Goal: Answer question/provide support: Share knowledge or assist other users

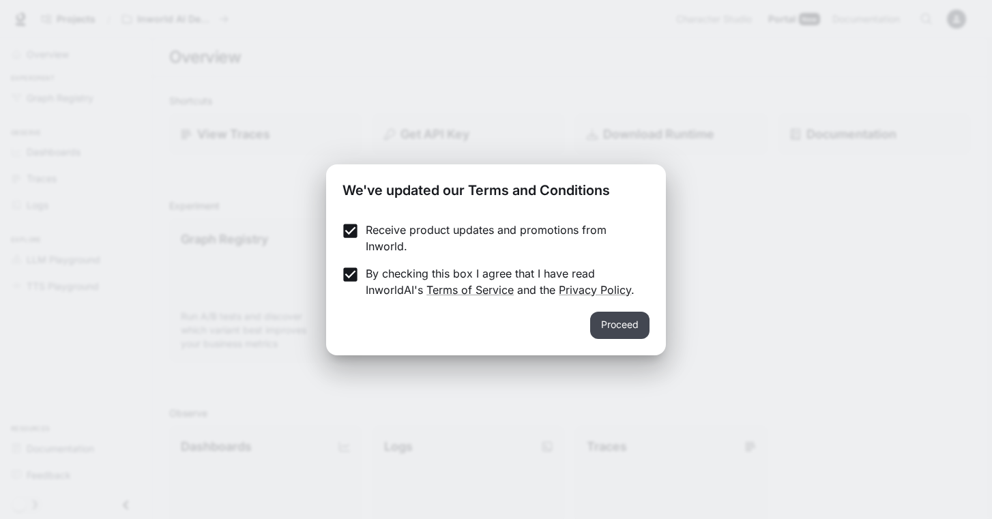
click at [618, 325] on button "Proceed" at bounding box center [619, 325] width 59 height 27
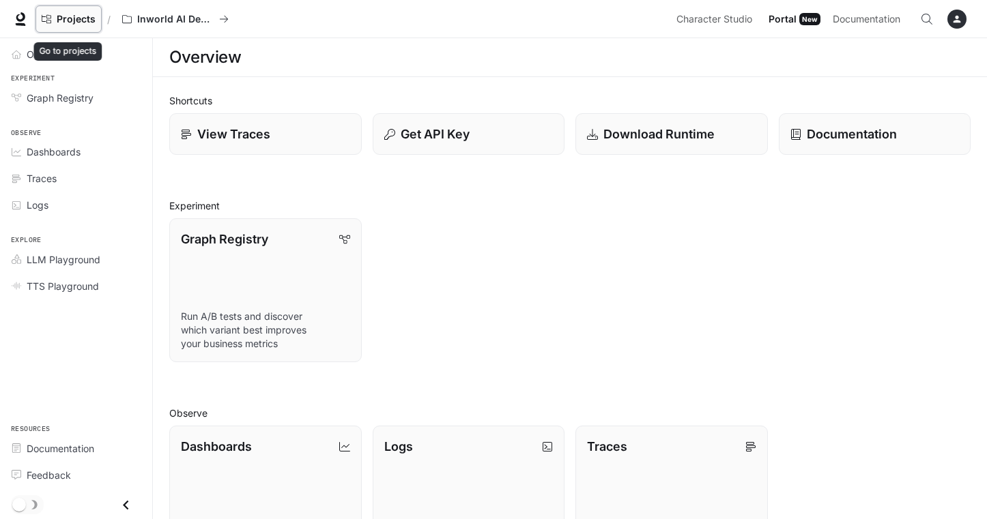
click at [64, 16] on span "Projects" at bounding box center [76, 20] width 39 height 12
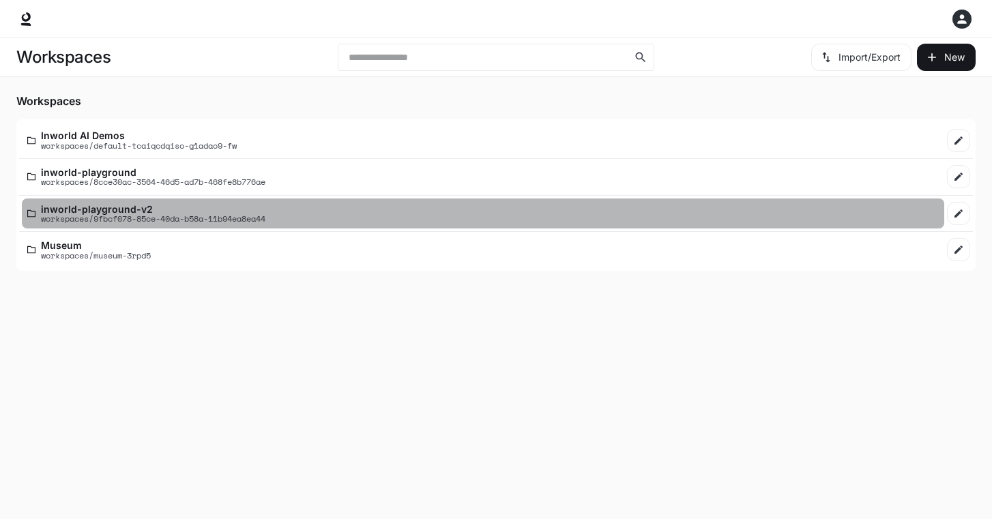
click at [95, 208] on p "inworld-playground-v2" at bounding box center [153, 209] width 225 height 10
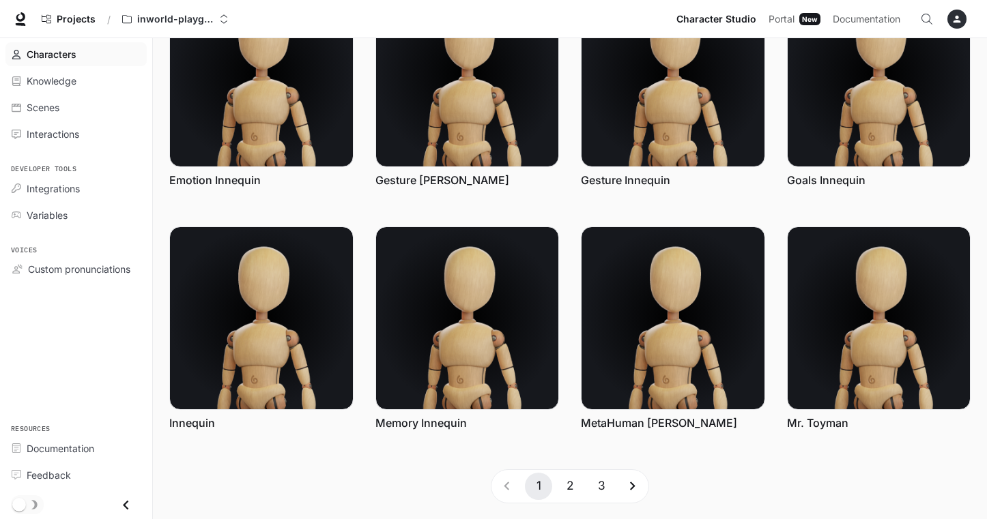
scroll to position [345, 0]
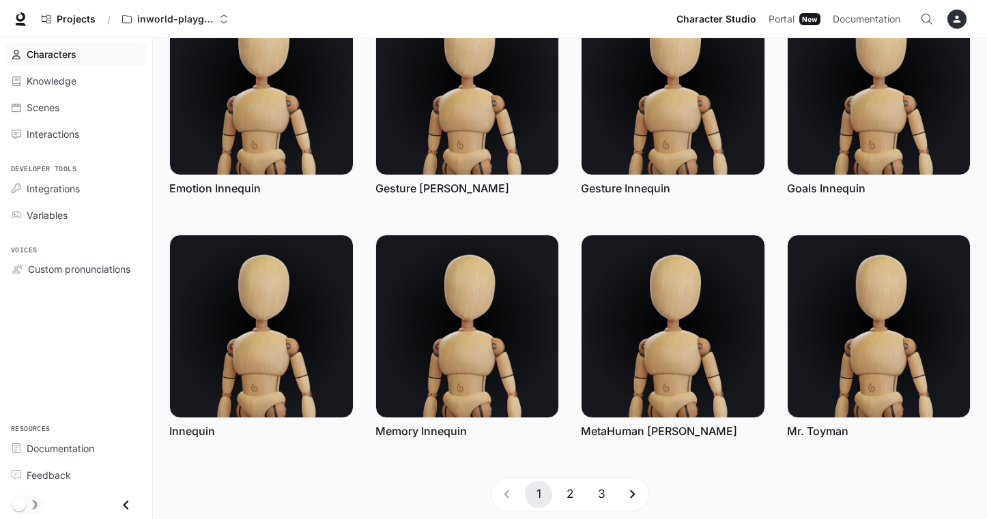
click at [601, 492] on button "3" at bounding box center [601, 494] width 27 height 27
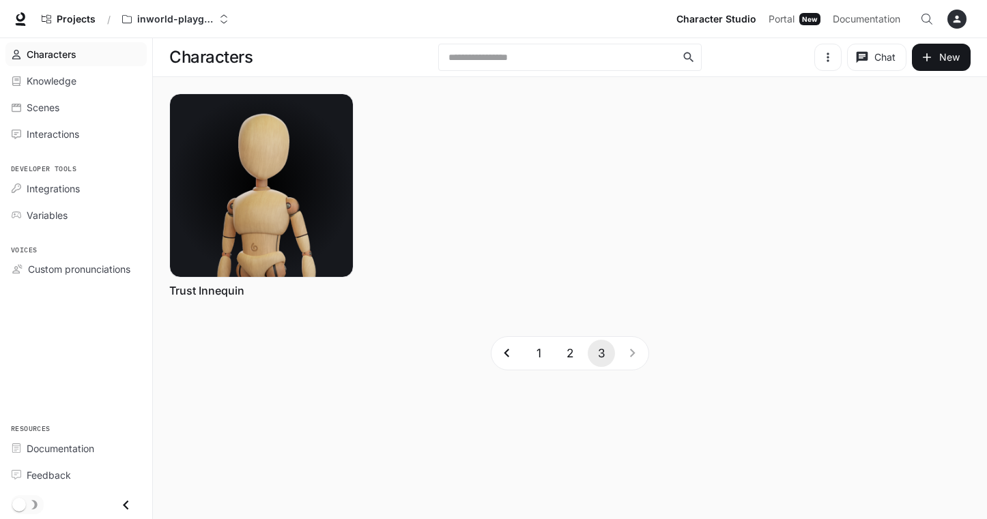
scroll to position [0, 0]
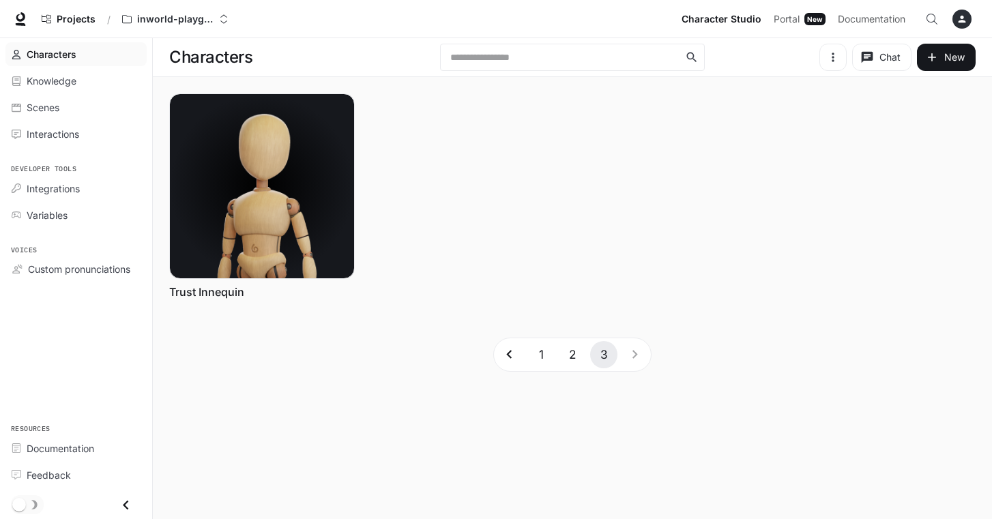
click at [573, 355] on button "2" at bounding box center [572, 354] width 27 height 27
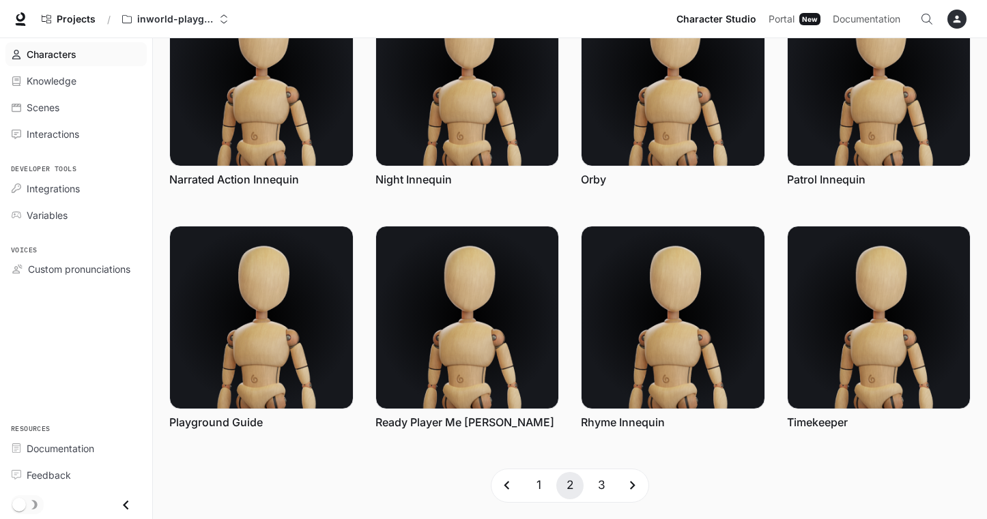
scroll to position [353, 0]
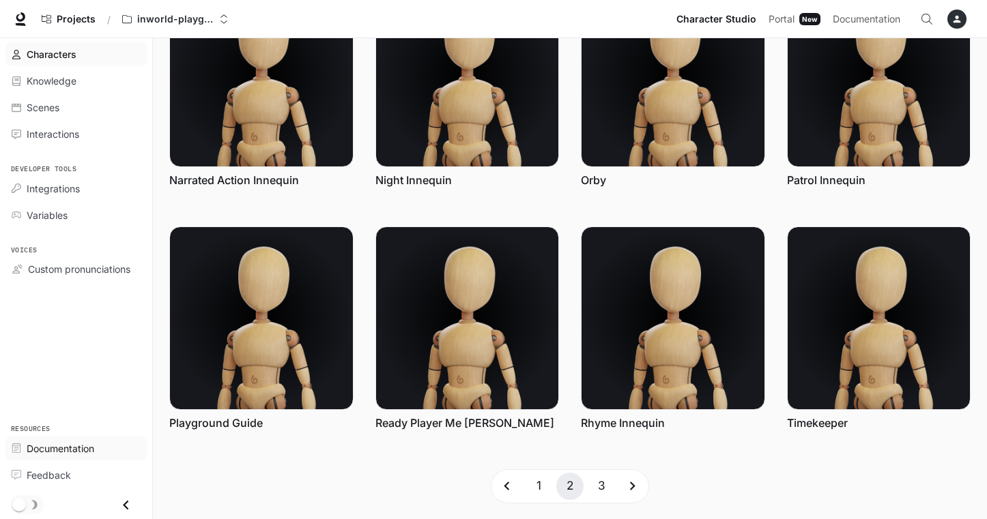
click at [54, 447] on span "Documentation" at bounding box center [61, 449] width 68 height 14
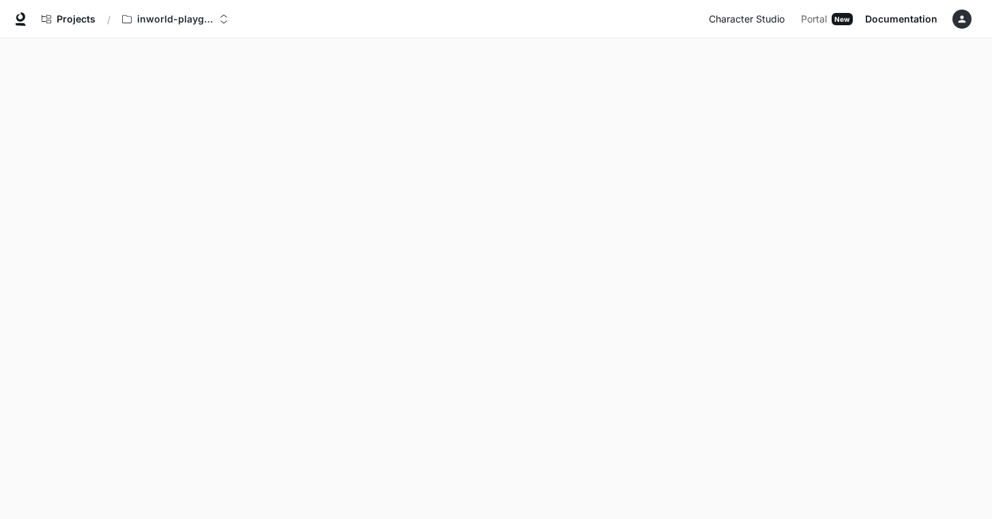
click at [763, 20] on span "Character Studio" at bounding box center [747, 19] width 76 height 17
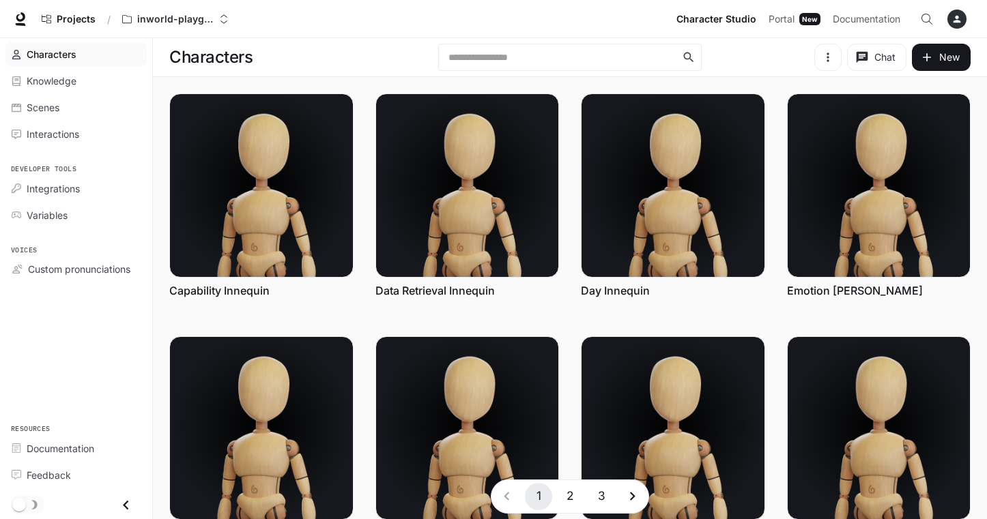
click at [954, 17] on icon "button" at bounding box center [956, 19] width 11 height 11
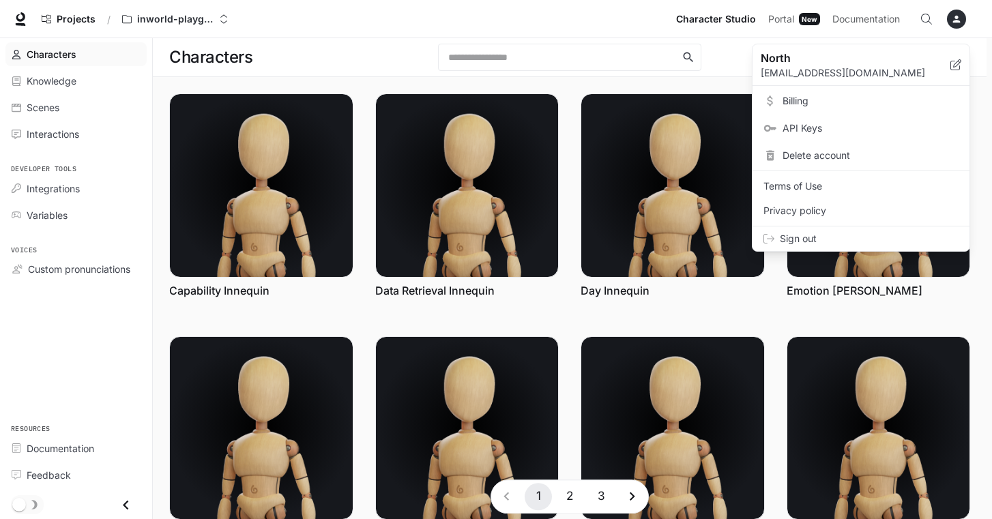
click at [955, 17] on div at bounding box center [496, 259] width 992 height 519
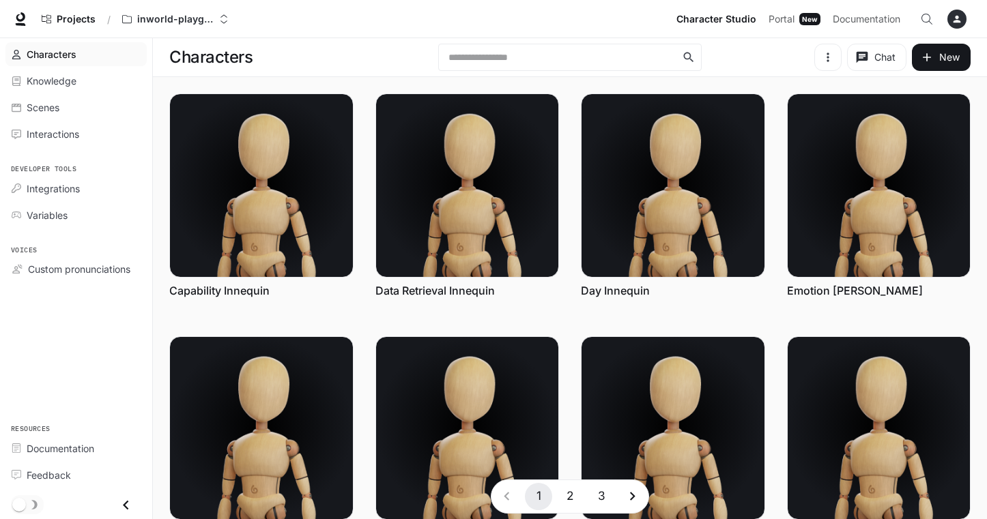
click at [48, 56] on span "Characters" at bounding box center [52, 54] width 50 height 14
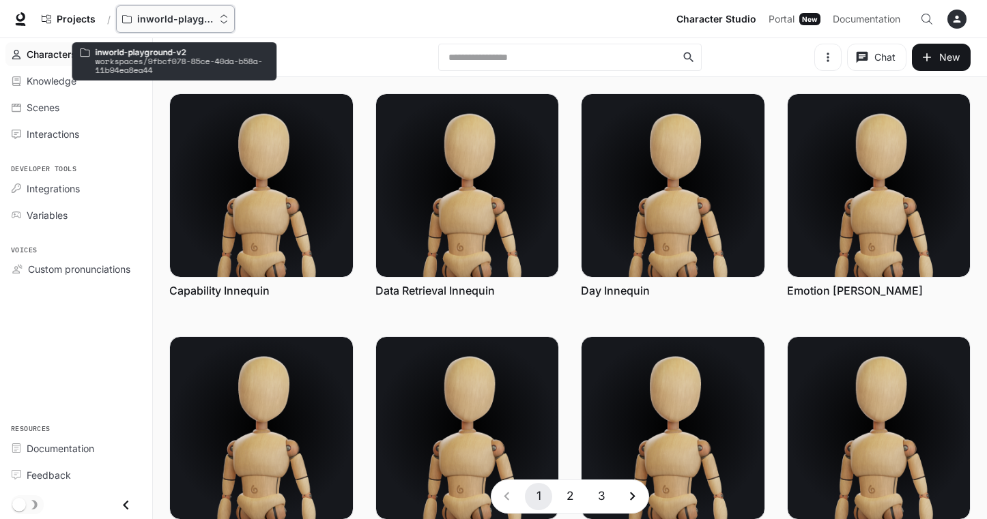
click at [222, 22] on icon "Open workspace menu" at bounding box center [224, 19] width 10 height 10
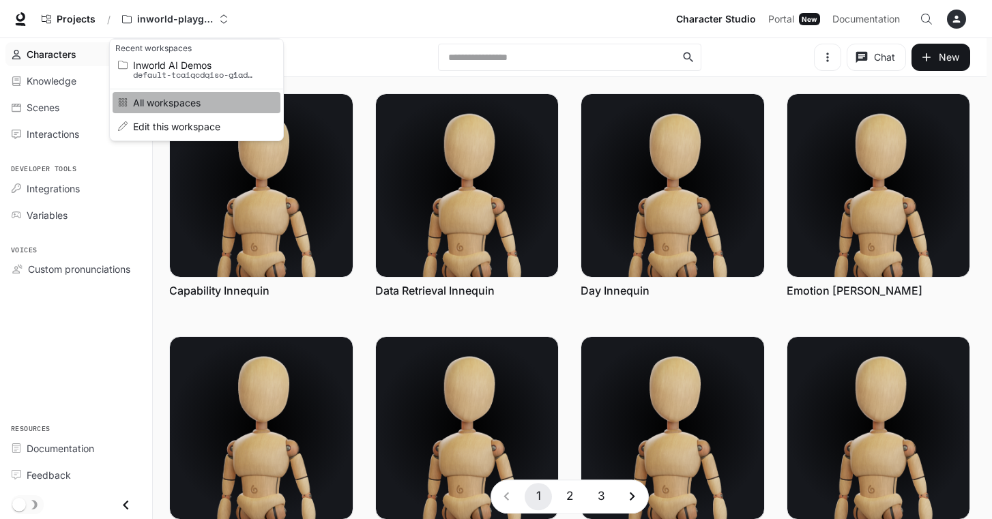
click at [169, 102] on span "All workspaces" at bounding box center [194, 103] width 123 height 10
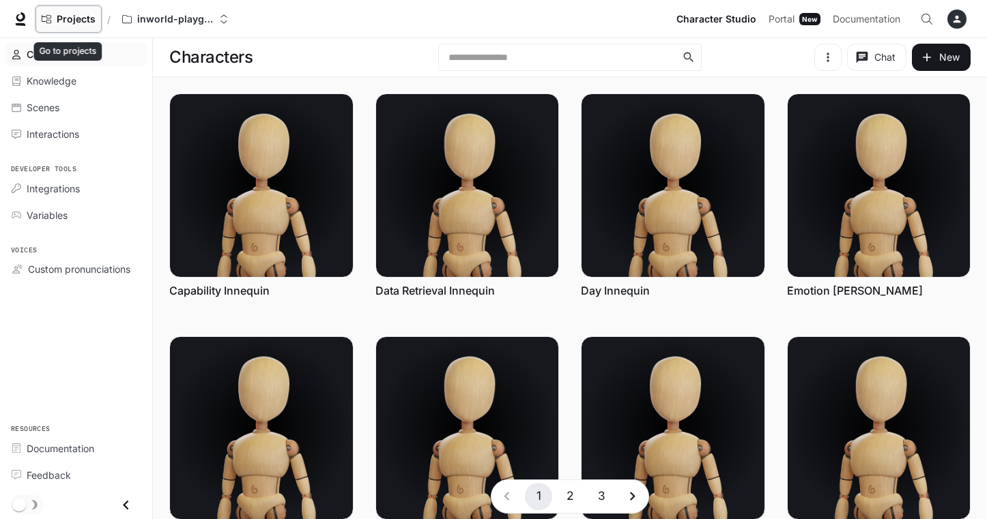
click at [46, 17] on icon "Go to projects" at bounding box center [47, 19] width 10 height 8
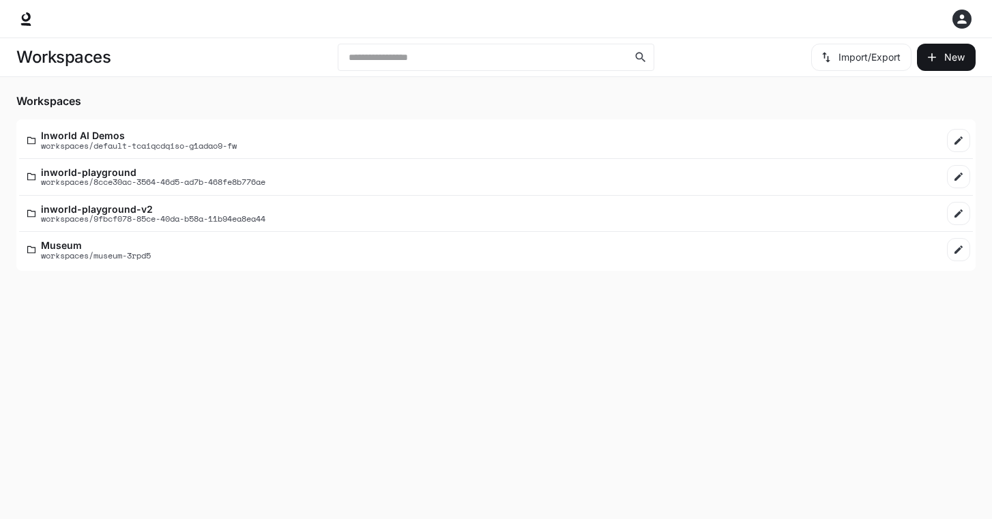
click at [24, 22] on icon at bounding box center [26, 19] width 14 height 14
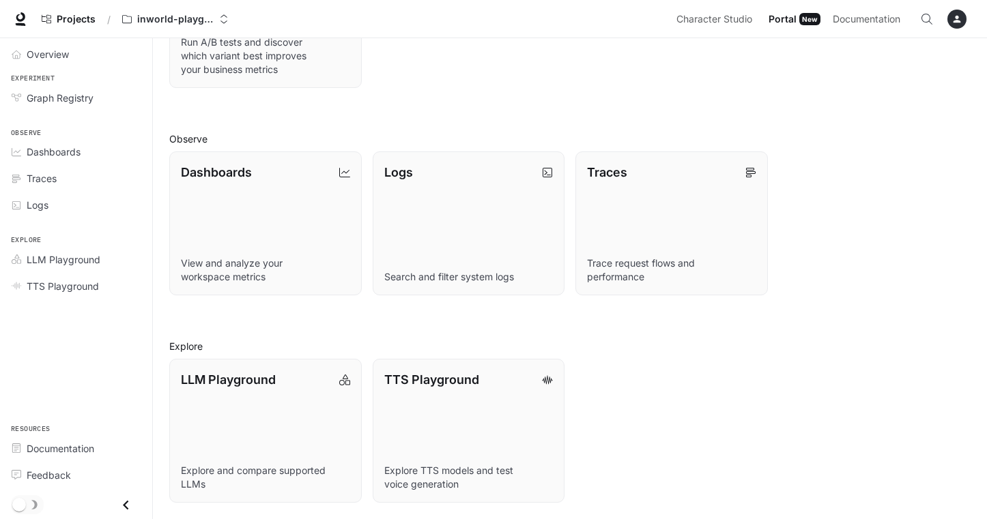
scroll to position [274, 0]
click at [930, 20] on icon "Open Command Menu" at bounding box center [926, 19] width 11 height 11
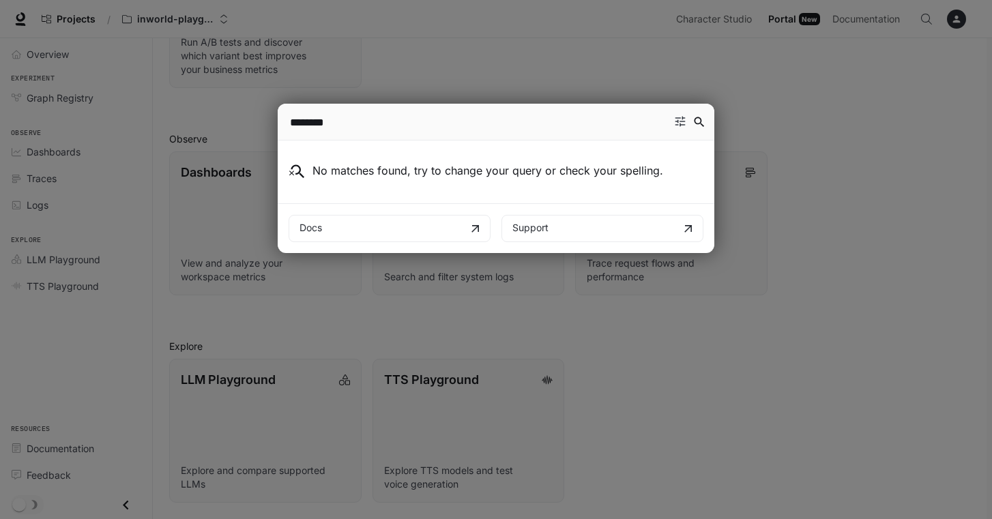
type input "********"
click at [384, 62] on div "Command menu" at bounding box center [496, 259] width 992 height 519
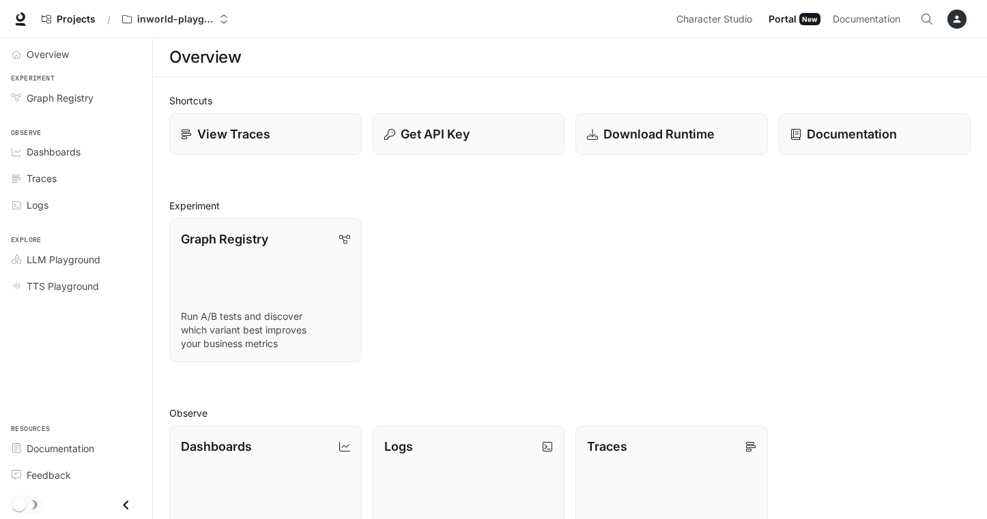
scroll to position [0, 0]
click at [53, 59] on span "Overview" at bounding box center [48, 54] width 42 height 14
click at [235, 132] on p "View Traces" at bounding box center [234, 134] width 74 height 18
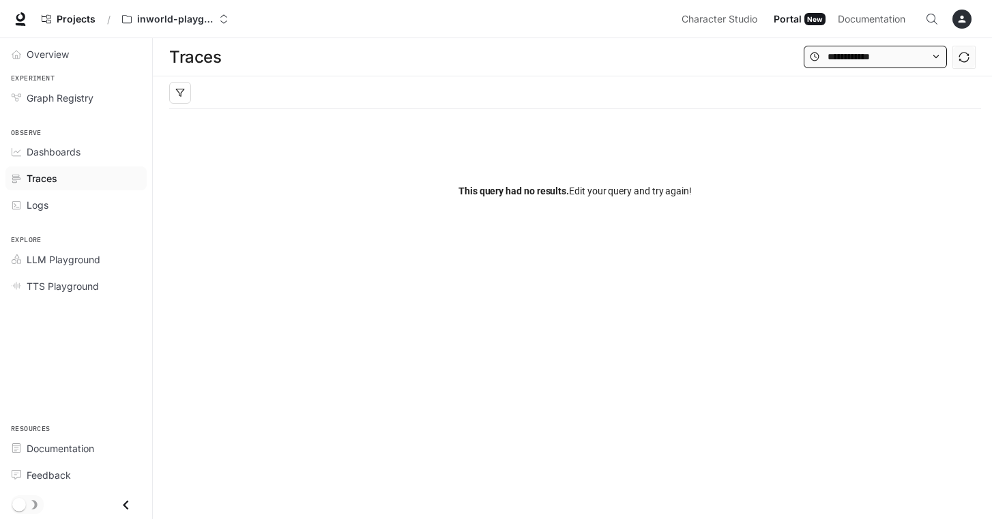
click at [936, 58] on icon at bounding box center [936, 56] width 5 height 3
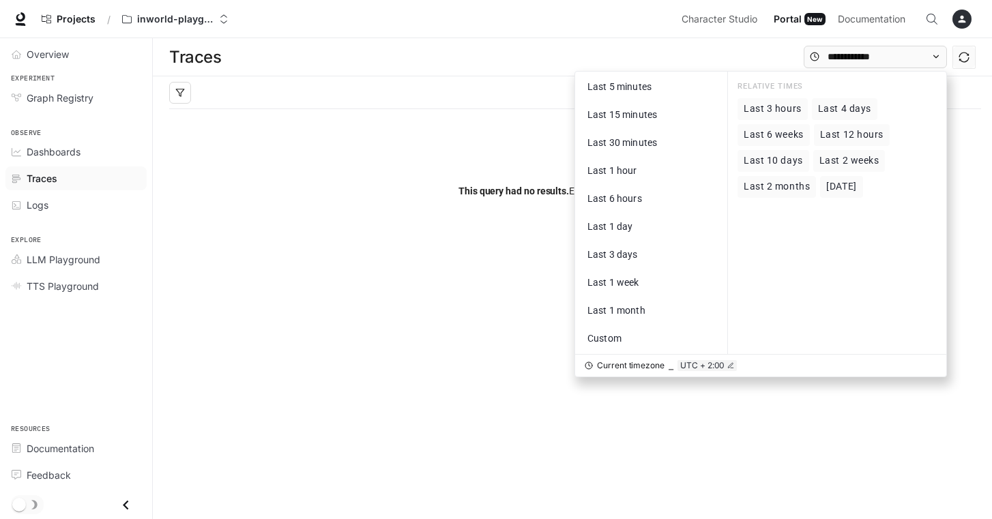
click at [766, 187] on span "Last 2 months" at bounding box center [777, 187] width 66 height 12
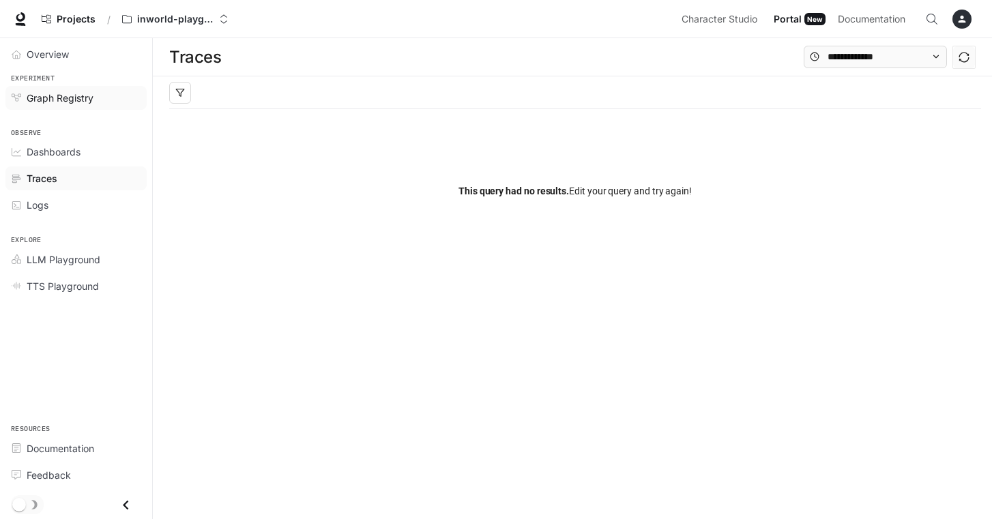
click at [46, 96] on span "Graph Registry" at bounding box center [60, 98] width 67 height 14
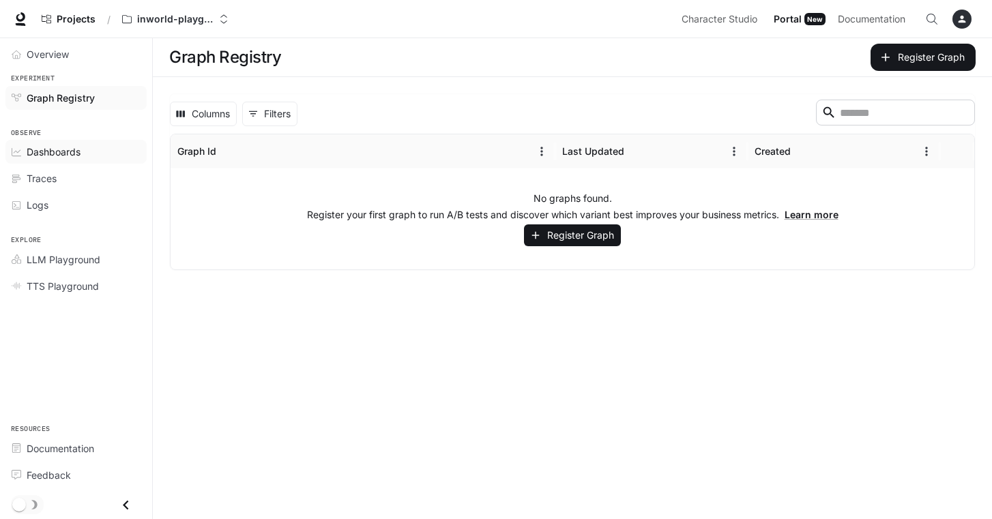
click at [47, 154] on span "Dashboards" at bounding box center [54, 152] width 54 height 14
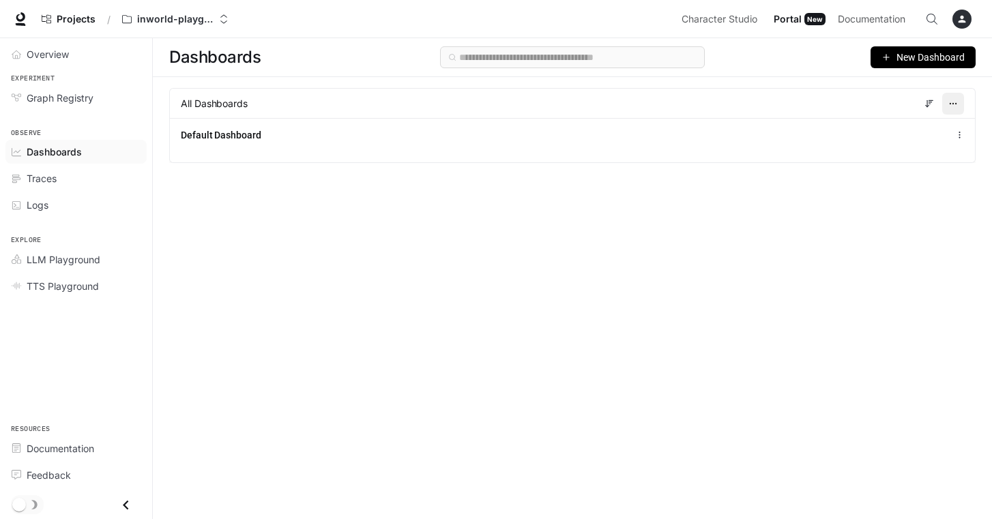
click at [953, 103] on circle "button" at bounding box center [953, 103] width 1 height 1
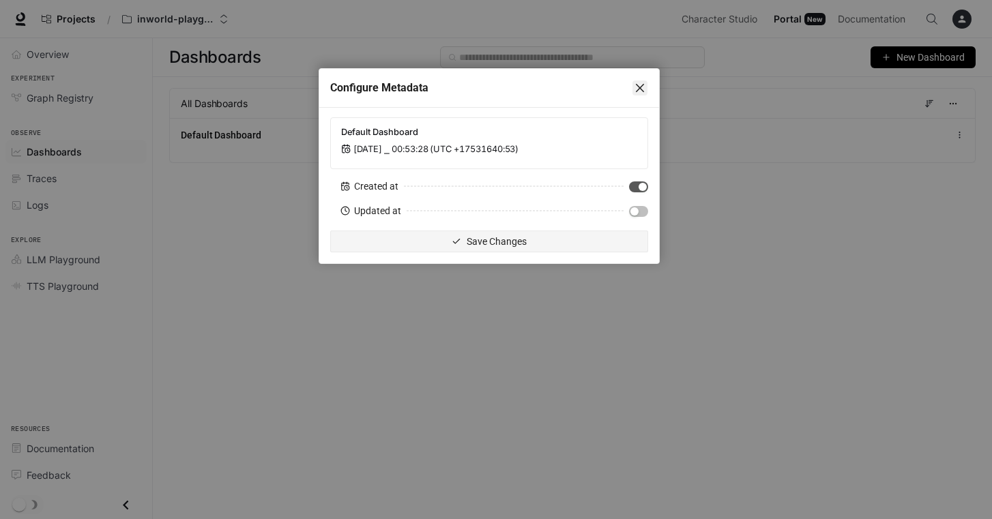
click at [642, 89] on icon "close" at bounding box center [640, 88] width 8 height 8
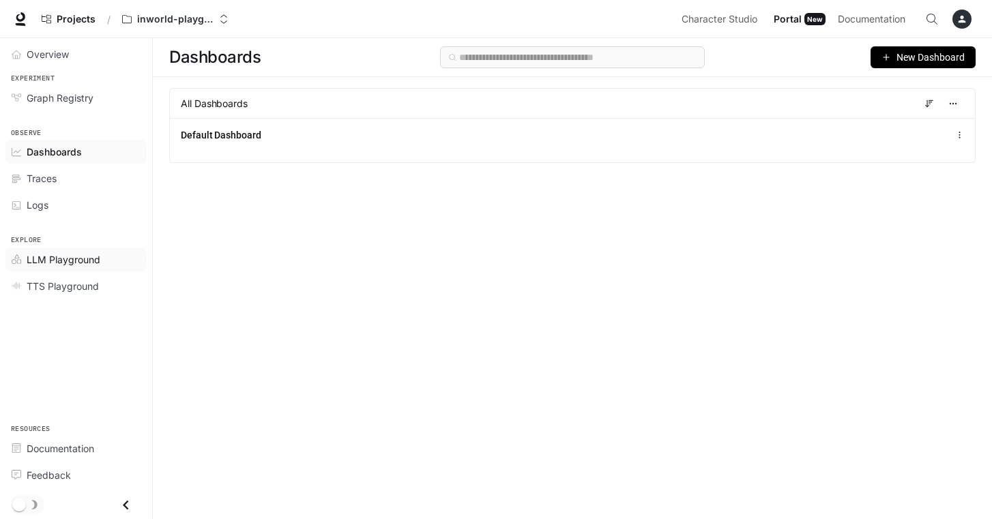
click at [51, 259] on span "LLM Playground" at bounding box center [64, 260] width 74 height 14
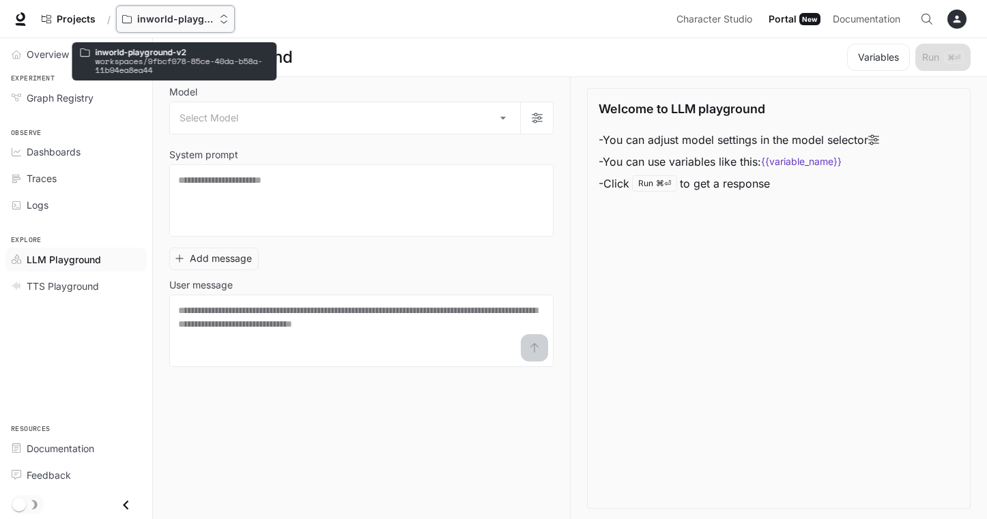
click at [224, 21] on icon "Open workspace menu" at bounding box center [224, 19] width 10 height 10
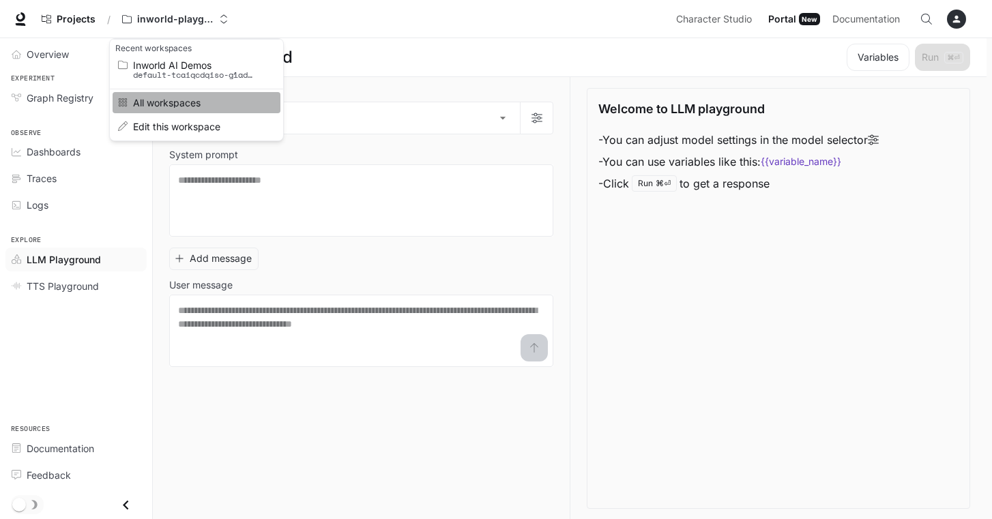
click at [164, 105] on span "All workspaces" at bounding box center [194, 103] width 123 height 10
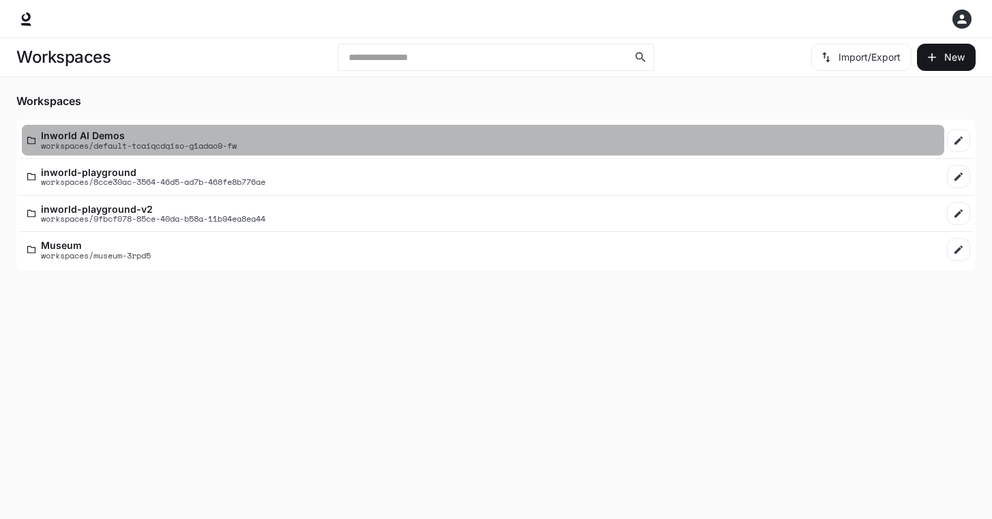
click at [98, 137] on p "Inworld AI Demos" at bounding box center [139, 135] width 196 height 10
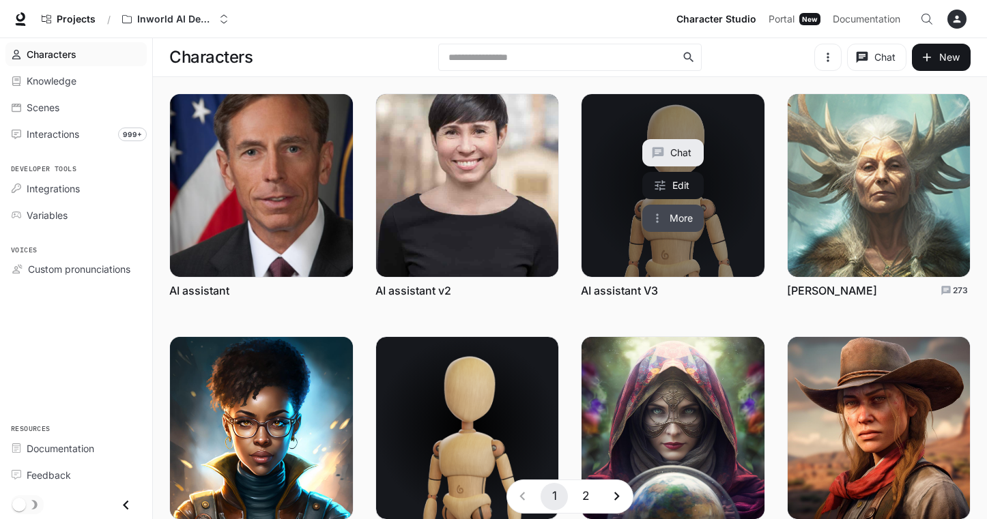
click at [652, 208] on button "More" at bounding box center [672, 218] width 61 height 27
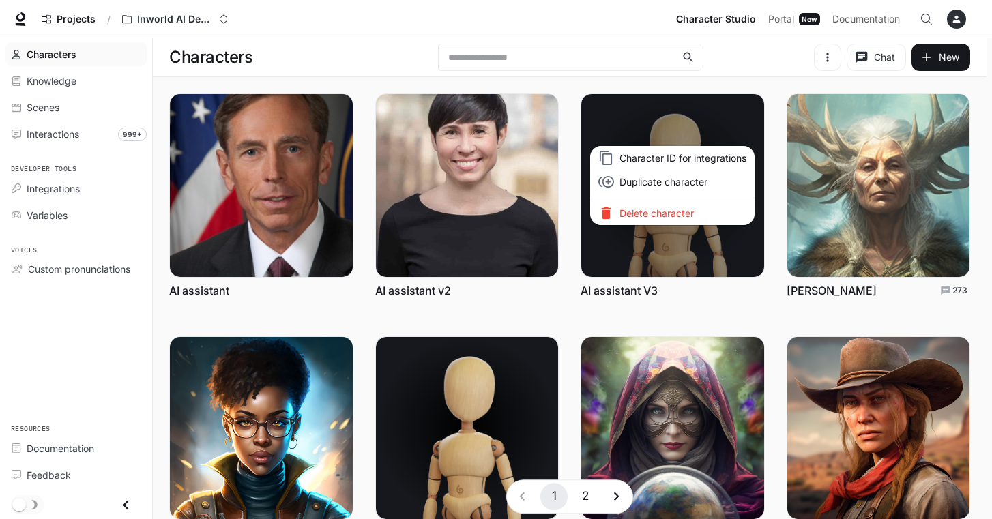
click at [623, 126] on div at bounding box center [496, 259] width 992 height 519
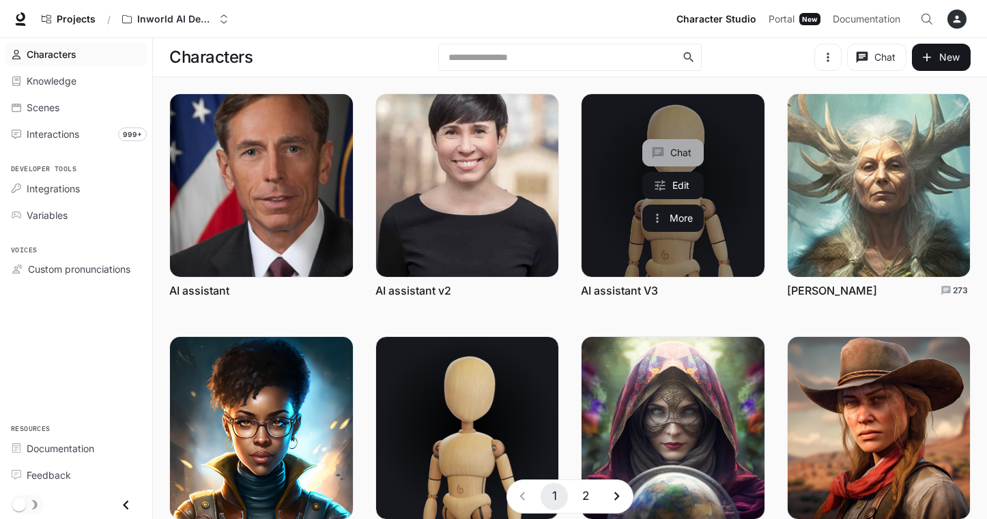
click at [664, 151] on icon "Chat with AI assistant V3" at bounding box center [658, 153] width 14 height 14
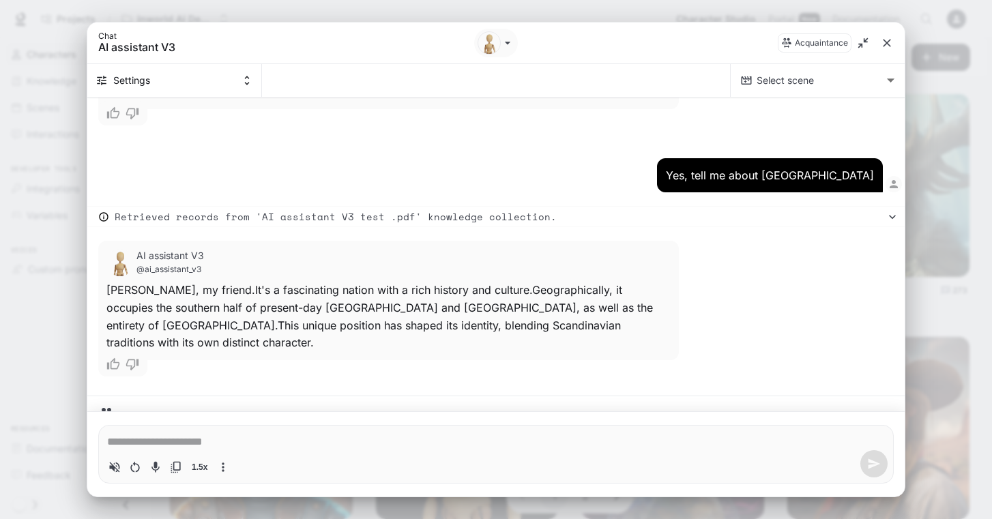
scroll to position [2364, 0]
type textarea "*"
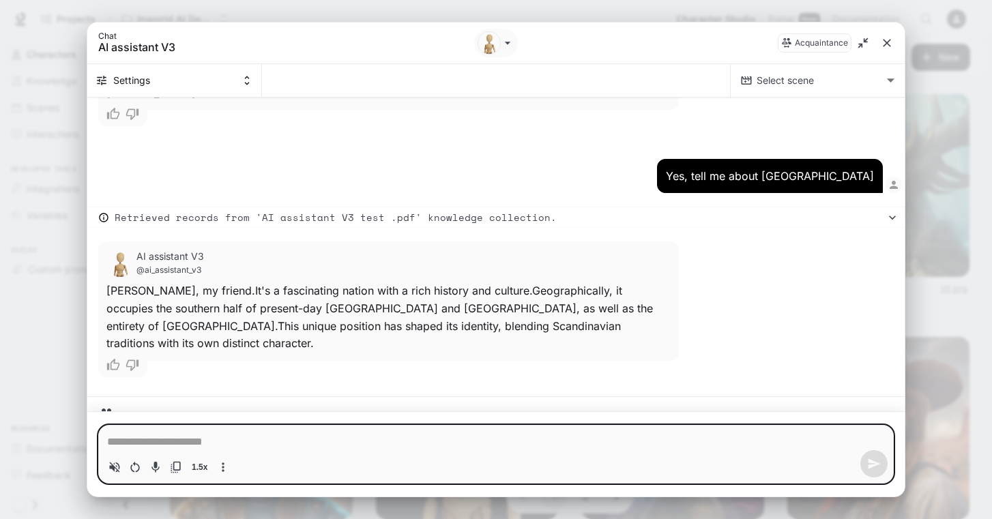
click at [132, 440] on textarea "Chat simulator bottom actions" at bounding box center [496, 442] width 778 height 16
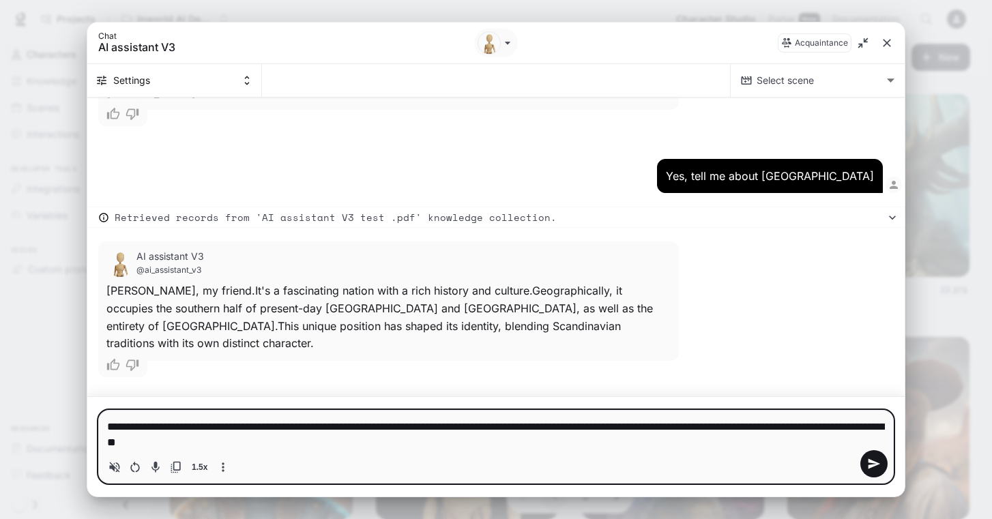
click at [239, 441] on textarea "**********" at bounding box center [496, 434] width 778 height 31
click at [463, 443] on textarea "**********" at bounding box center [496, 434] width 778 height 31
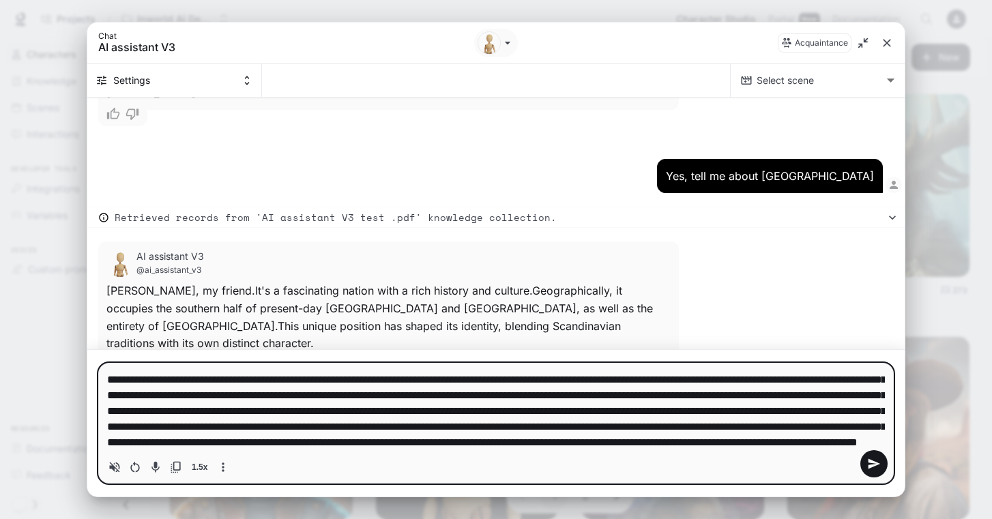
scroll to position [77, 0]
click at [637, 429] on textarea "Chat simulator bottom actions" at bounding box center [496, 411] width 778 height 78
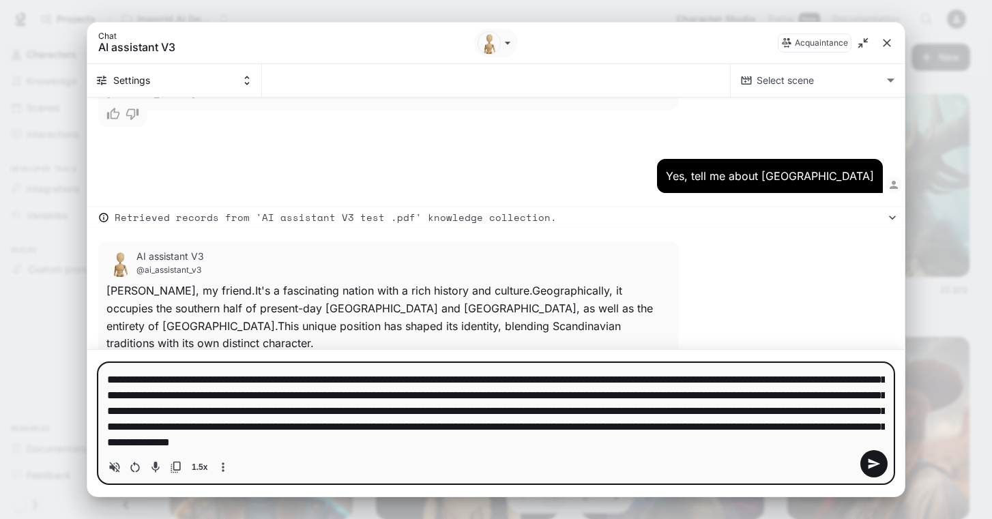
click at [264, 444] on textarea "Chat simulator bottom actions" at bounding box center [496, 411] width 778 height 78
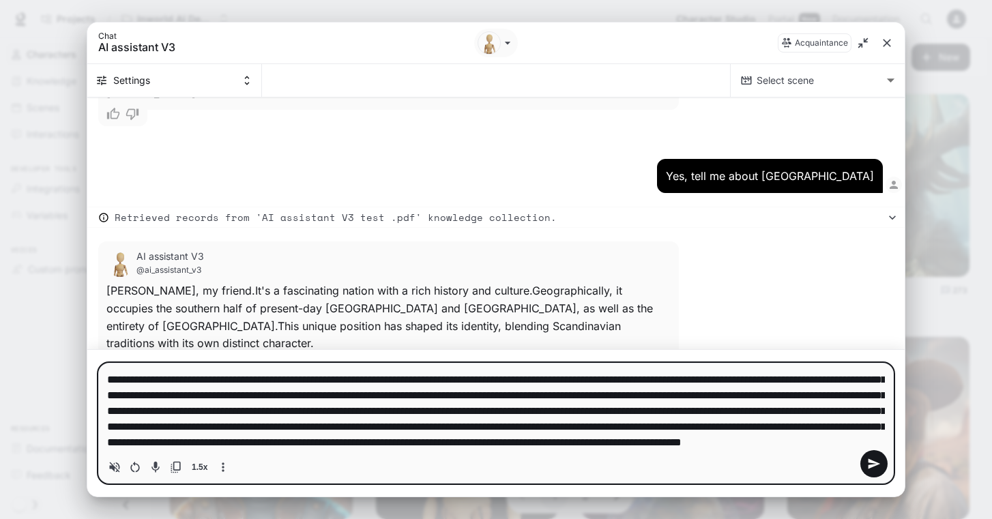
scroll to position [93, 0]
type textarea "**********"
type textarea "*"
type textarea "**********"
type textarea "*"
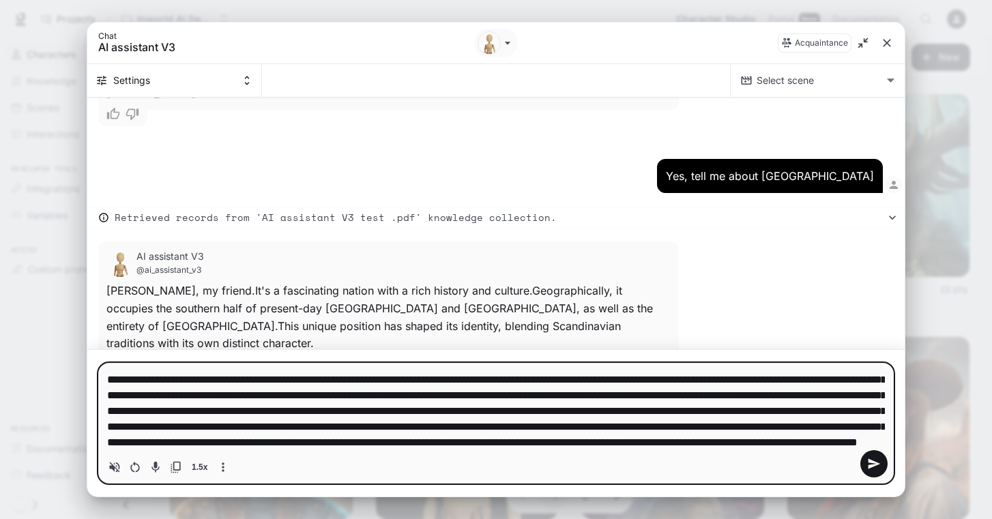
type textarea "**********"
type textarea "*"
type textarea "**********"
type textarea "*"
type textarea "**********"
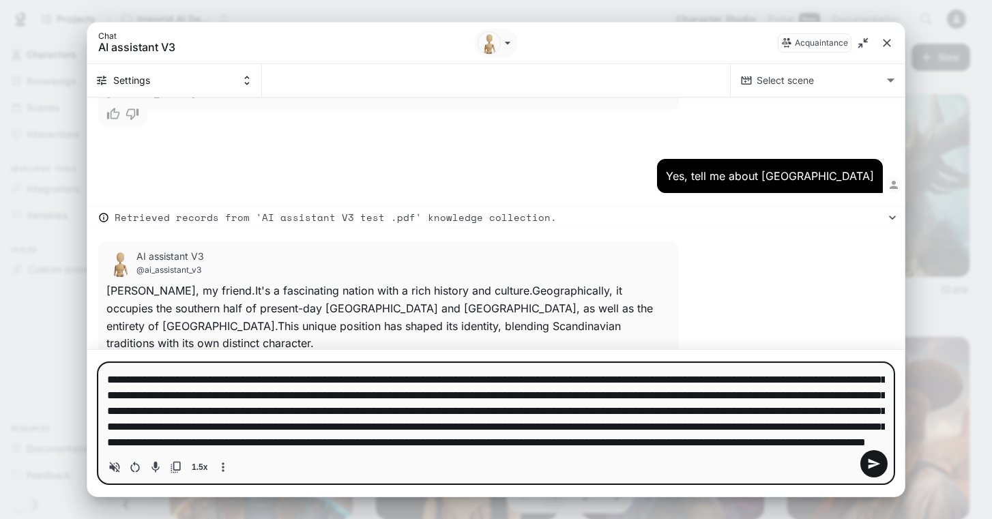
type textarea "*"
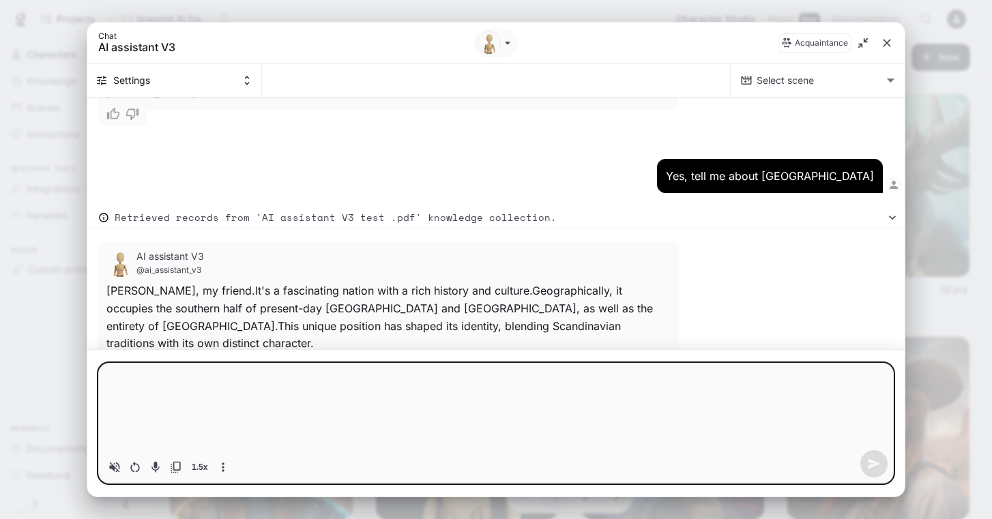
scroll to position [0, 0]
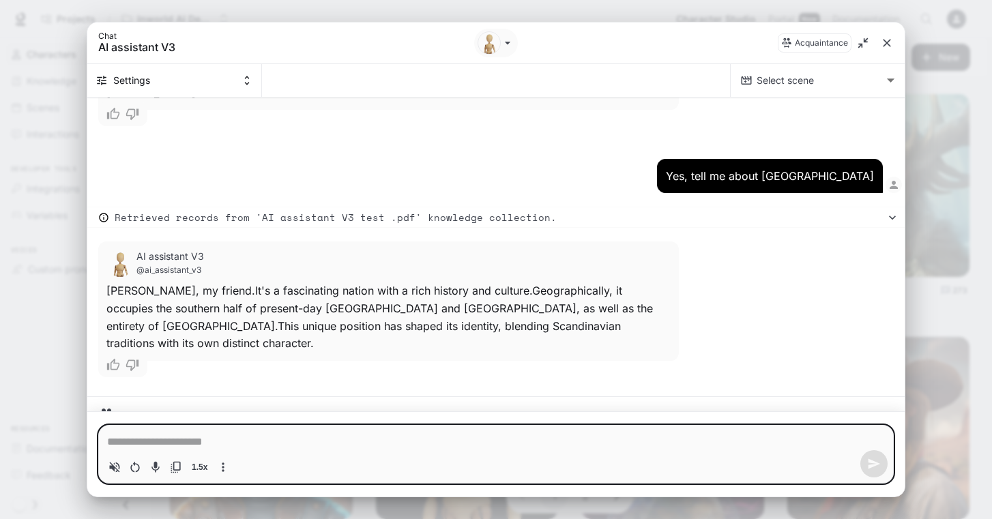
click at [167, 442] on textarea "Chat simulator bottom actions" at bounding box center [496, 442] width 778 height 16
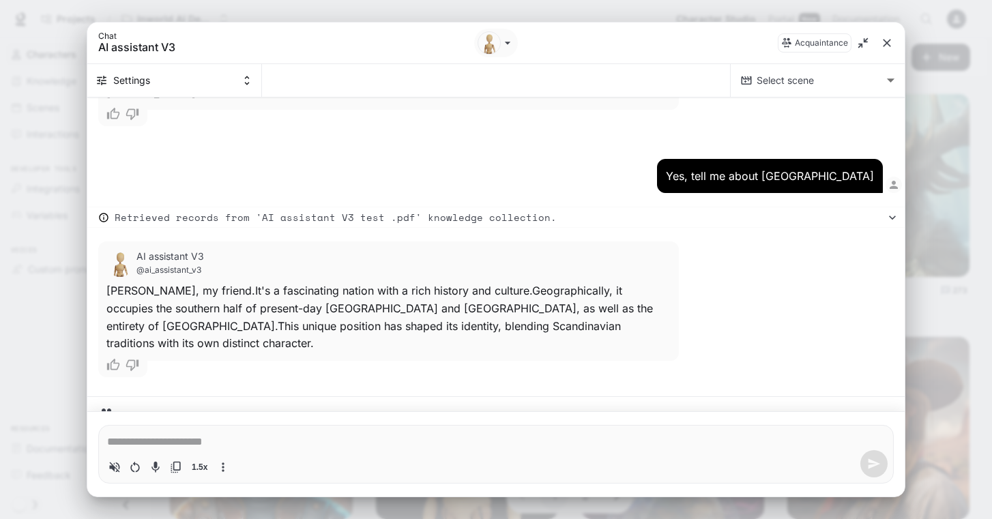
click at [870, 465] on div "Chat simulator bottom actions" at bounding box center [874, 463] width 27 height 27
click at [815, 454] on div "1.5x" at bounding box center [496, 463] width 784 height 27
click at [116, 465] on icon "Volume toggle" at bounding box center [115, 467] width 10 height 10
click at [887, 211] on icon "Chat simulator history" at bounding box center [893, 218] width 14 height 14
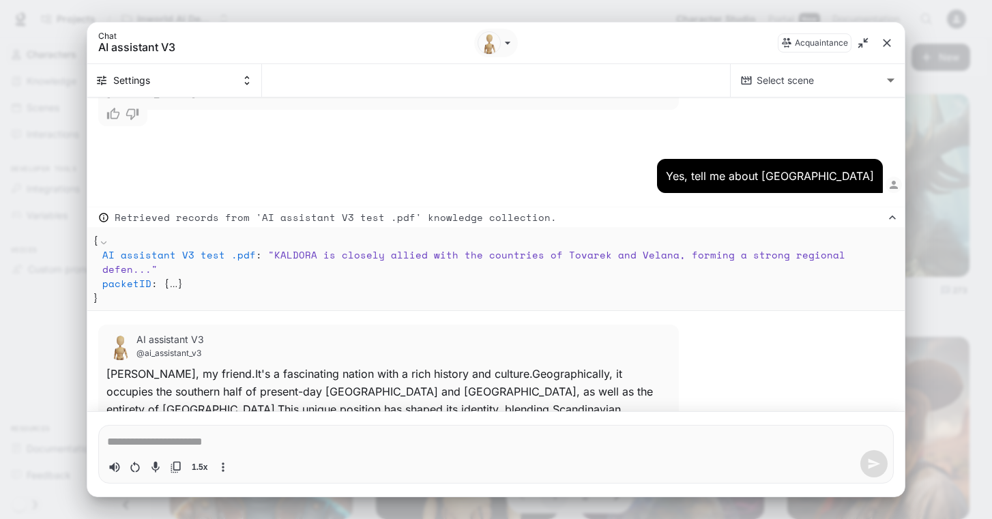
click at [889, 215] on icon "Chat simulator history" at bounding box center [892, 217] width 7 height 4
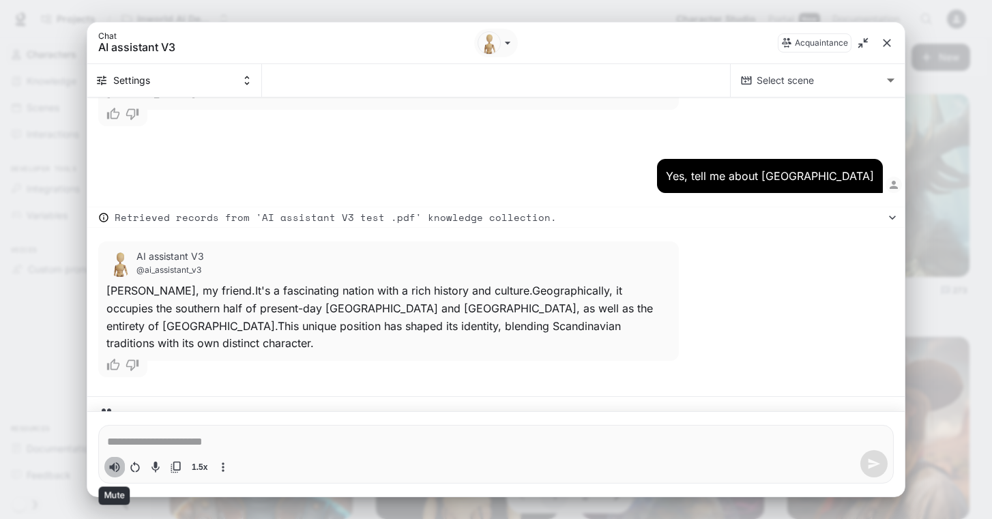
click at [114, 468] on icon "Volume toggle" at bounding box center [115, 468] width 10 height 10
click at [162, 283] on div "Kaldora, my friend. It's a fascinating nation with a rich history and culture. …" at bounding box center [388, 318] width 564 height 70
type textarea "*"
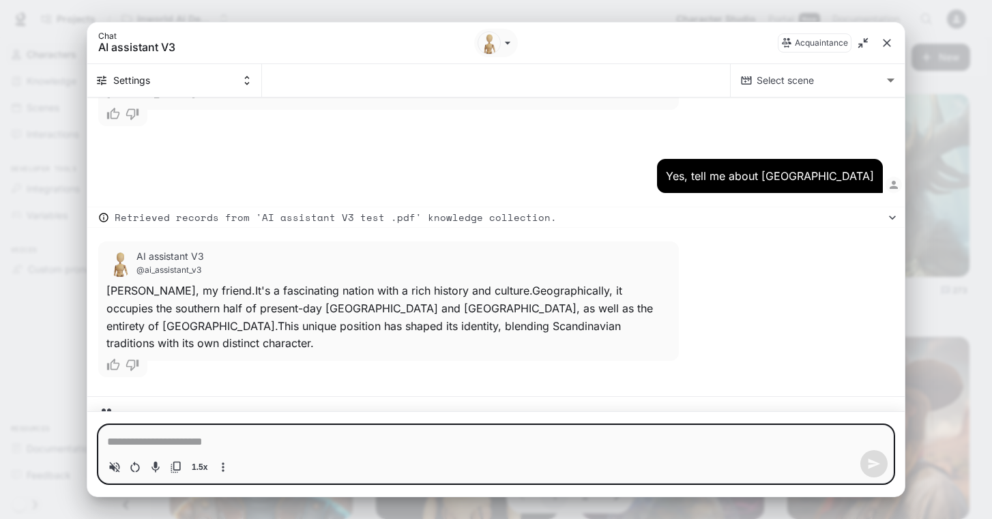
click at [149, 443] on textarea "Chat simulator bottom actions" at bounding box center [496, 442] width 778 height 16
type textarea "**********"
type textarea "*"
type textarea "**********"
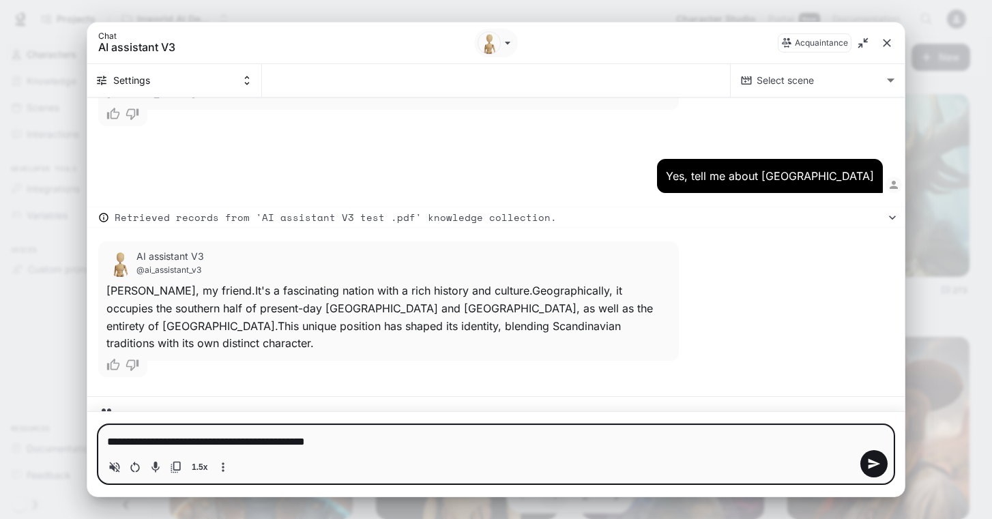
type textarea "*"
click at [872, 459] on icon "send message" at bounding box center [874, 464] width 14 height 14
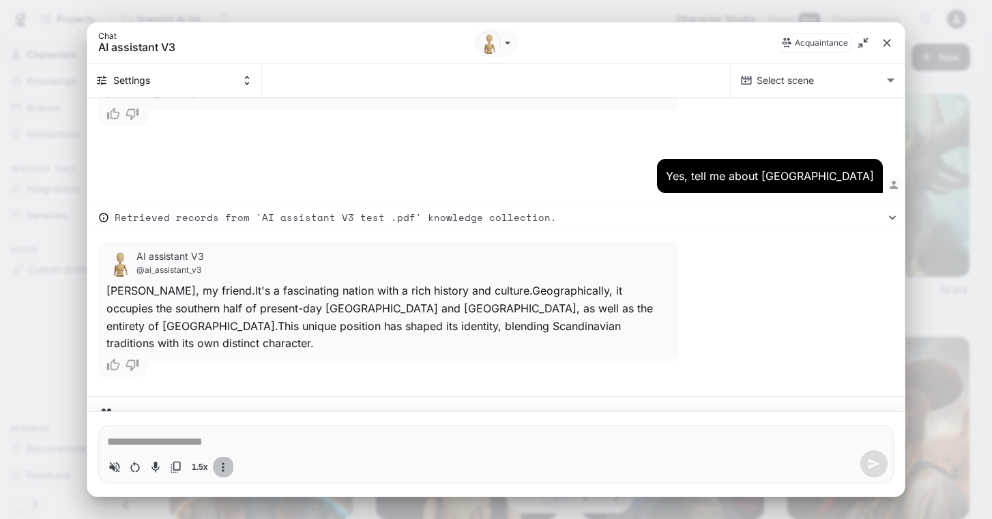
click at [223, 470] on icon "More actions" at bounding box center [223, 467] width 2 height 9
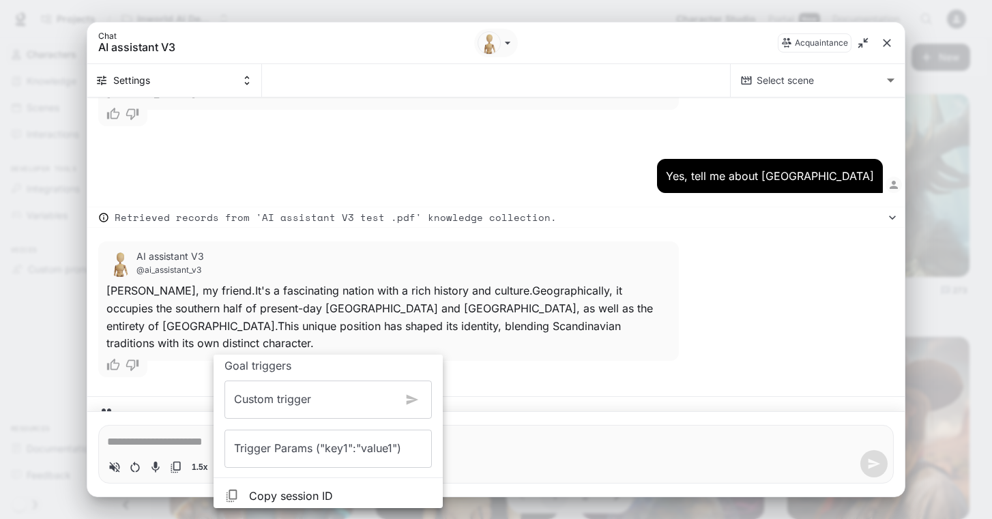
click at [154, 410] on div at bounding box center [496, 259] width 992 height 519
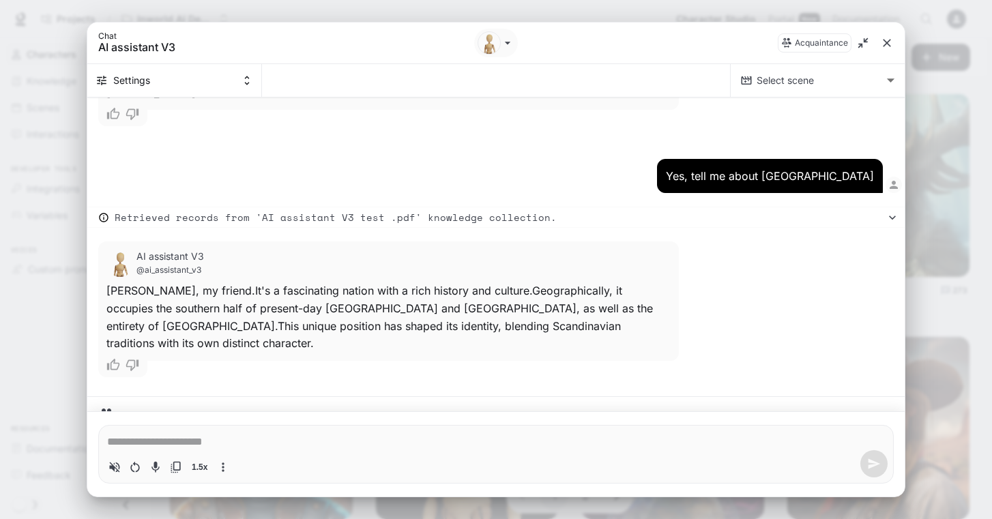
click at [263, 412] on p "acquaintance" at bounding box center [263, 417] width 65 height 10
click at [107, 408] on icon "Chat simulator history" at bounding box center [106, 416] width 16 height 16
click at [105, 78] on icon "Chat simulator secondary header" at bounding box center [102, 80] width 12 height 12
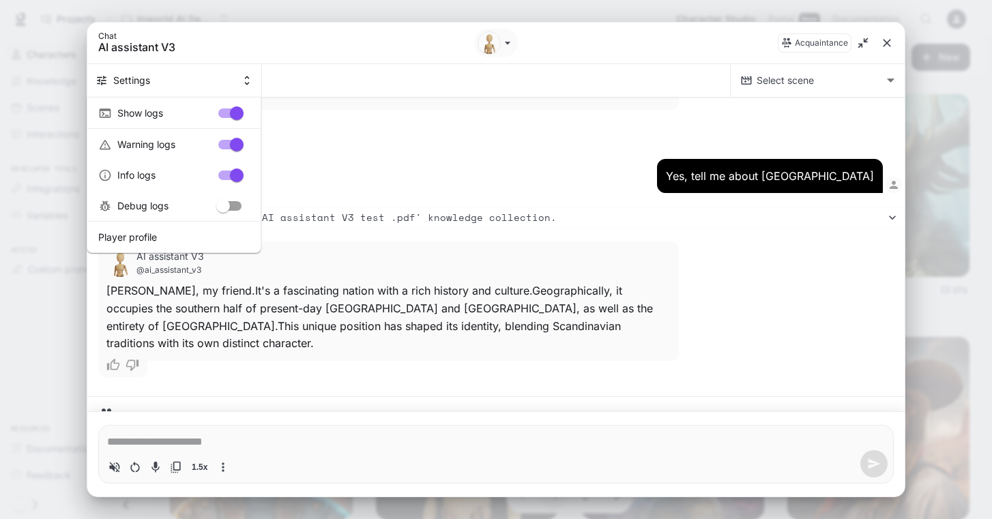
click at [506, 42] on div at bounding box center [496, 259] width 992 height 519
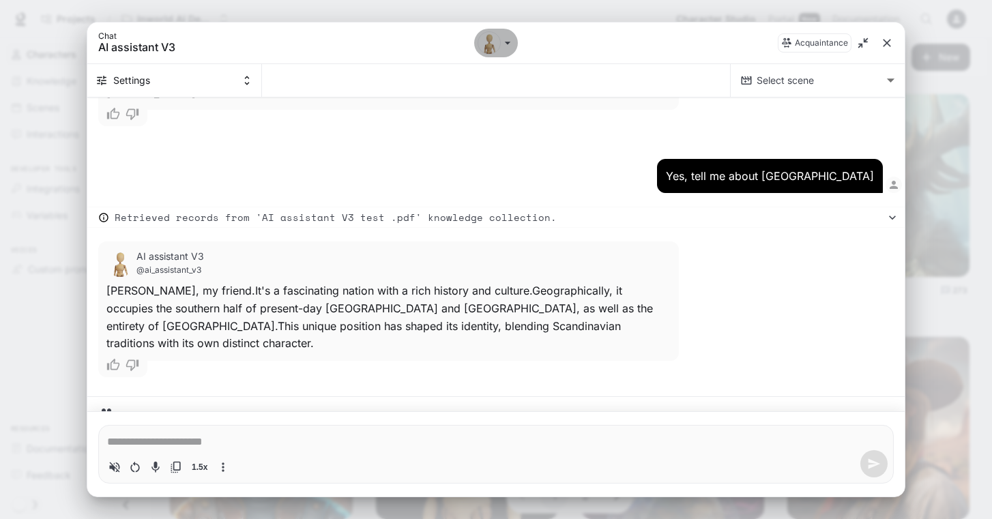
click at [506, 42] on icon "Chat simulator header" at bounding box center [508, 43] width 14 height 14
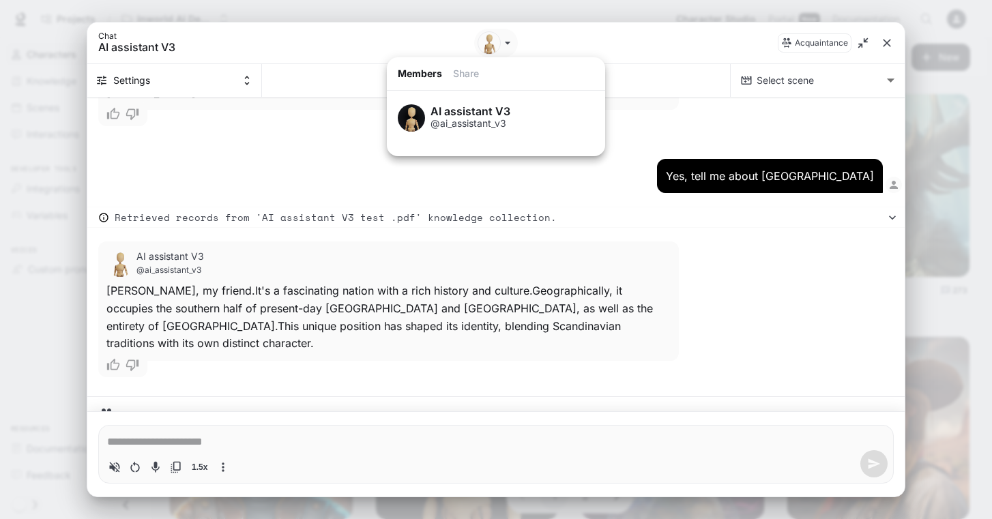
click at [506, 42] on div at bounding box center [496, 259] width 992 height 519
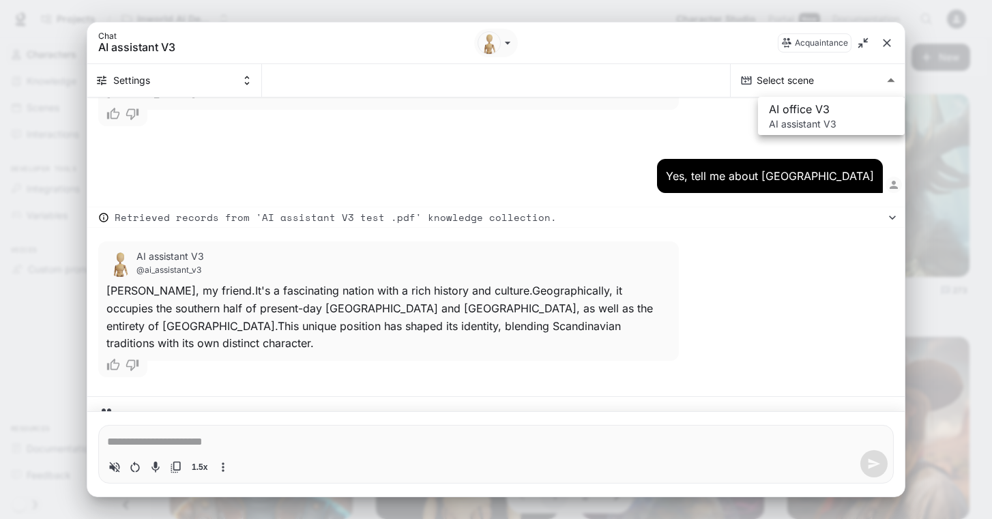
click at [893, 81] on body "Skip to main content Projects / Inworld AI Demos Character Studio Character Stu…" at bounding box center [496, 436] width 992 height 873
click at [893, 81] on div at bounding box center [496, 256] width 992 height 519
click at [177, 468] on icon "Copy transcript" at bounding box center [176, 468] width 14 height 14
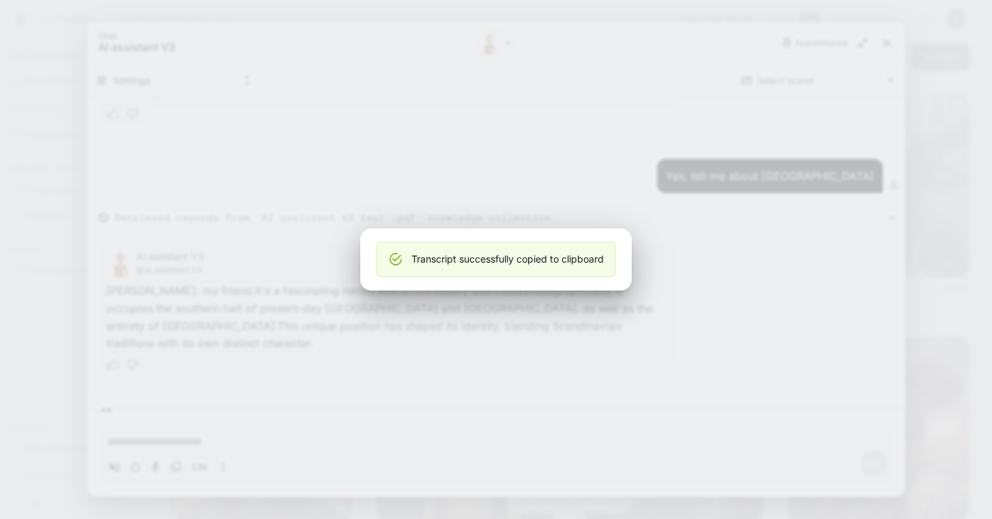
click at [196, 130] on div "Transcript successfully copied to clipboard" at bounding box center [496, 259] width 992 height 519
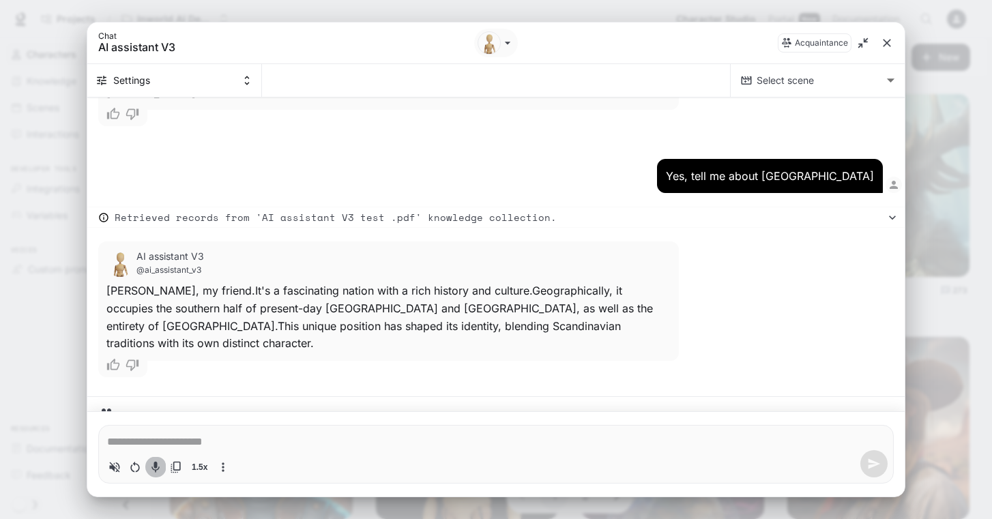
click at [154, 465] on icon "Toggle audio recording" at bounding box center [156, 468] width 14 height 14
click at [154, 468] on div "Toggle audio recording" at bounding box center [154, 467] width 11 height 11
type textarea "*"
click at [886, 44] on icon "close" at bounding box center [887, 43] width 8 height 8
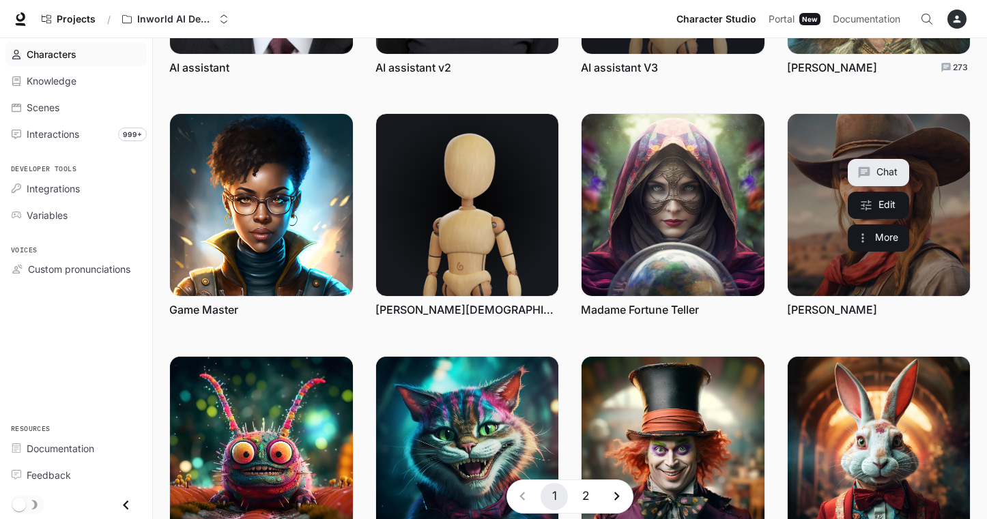
scroll to position [205, 0]
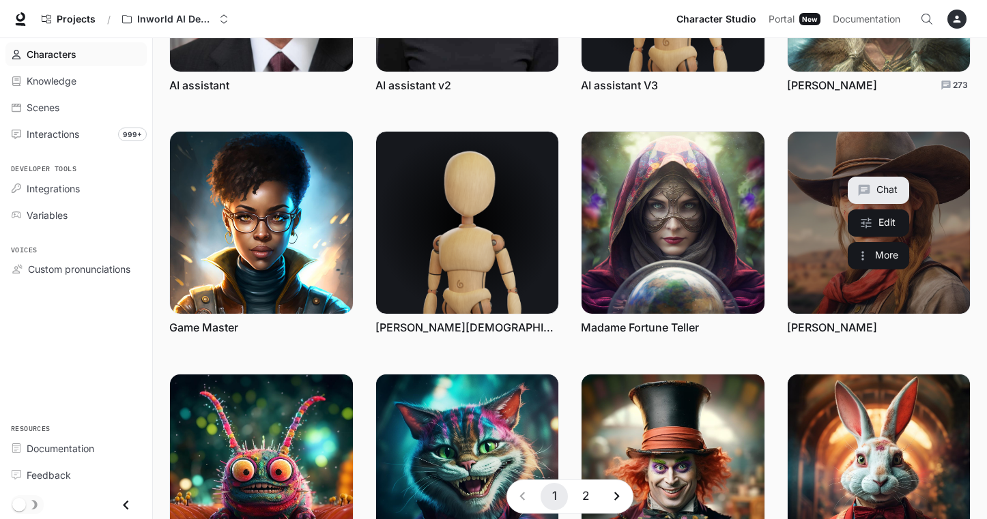
click at [821, 191] on link "Sadie" at bounding box center [879, 223] width 183 height 183
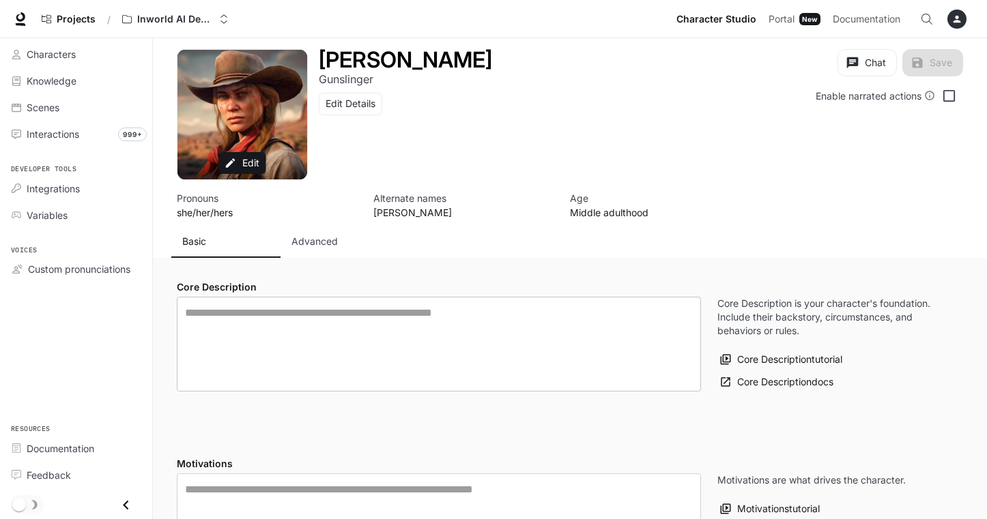
type textarea "**********"
type input "***"
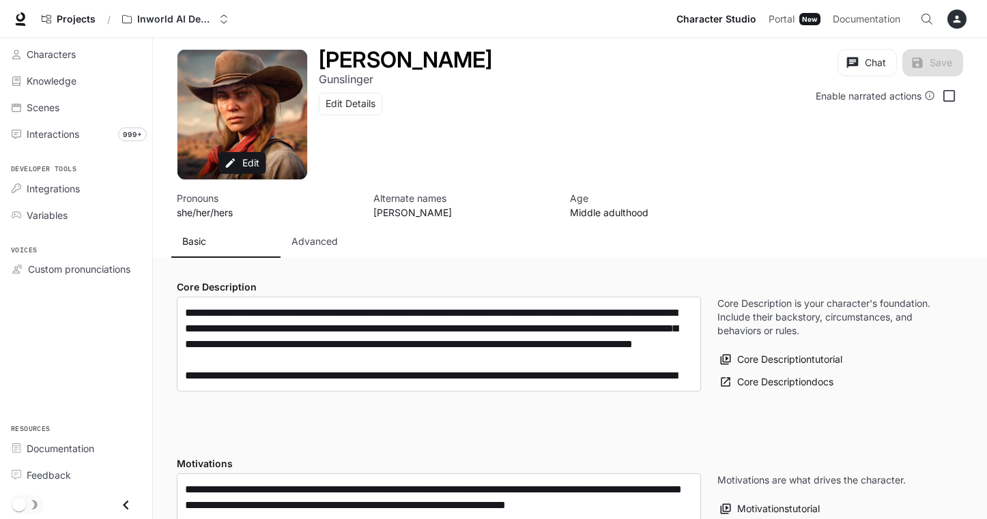
type input "**********"
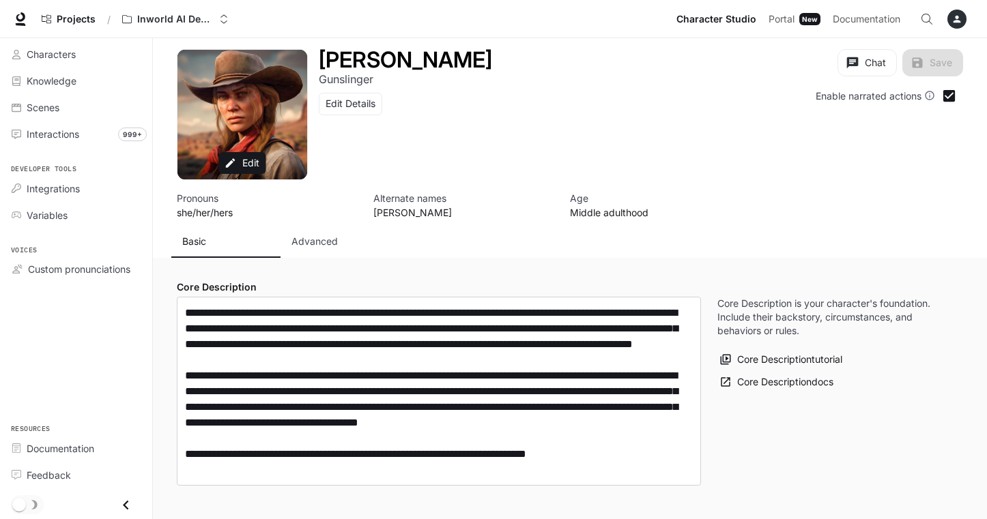
type input "**********"
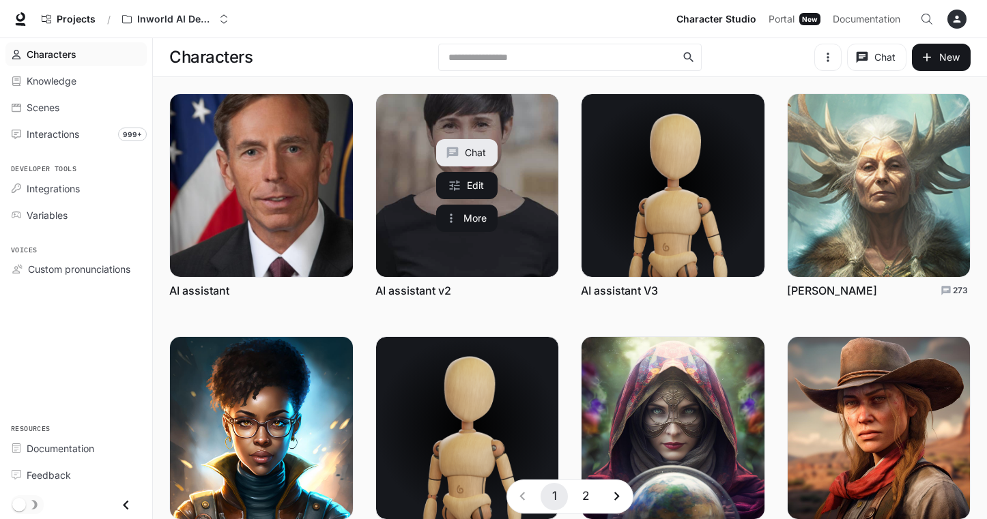
click at [444, 240] on link "AI assistant v2" at bounding box center [467, 185] width 183 height 183
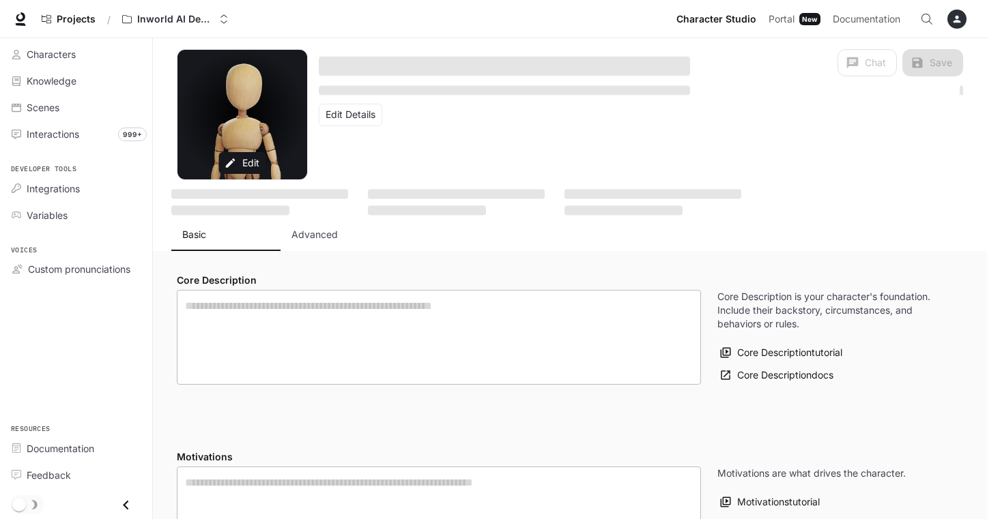
type textarea "**********"
type input "**********"
type textarea "**********"
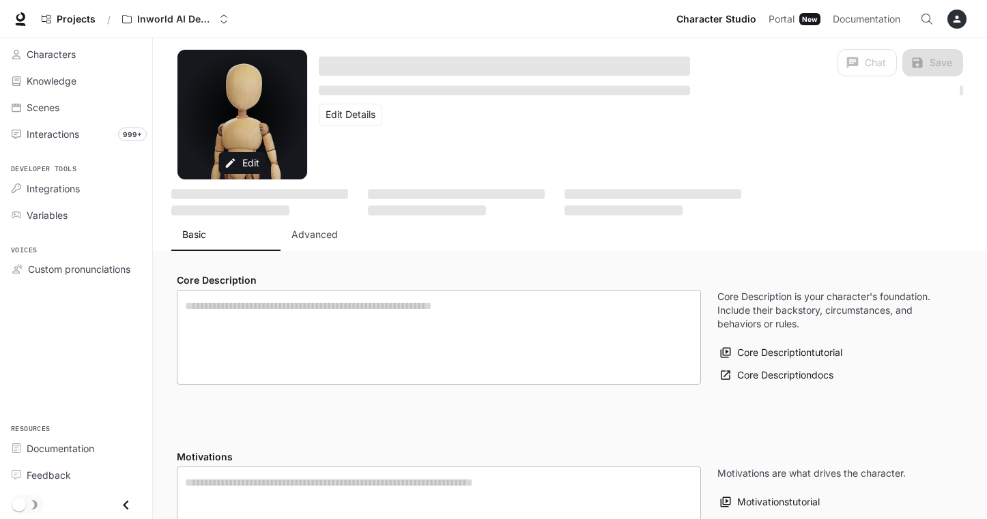
type input "**********"
type input "****"
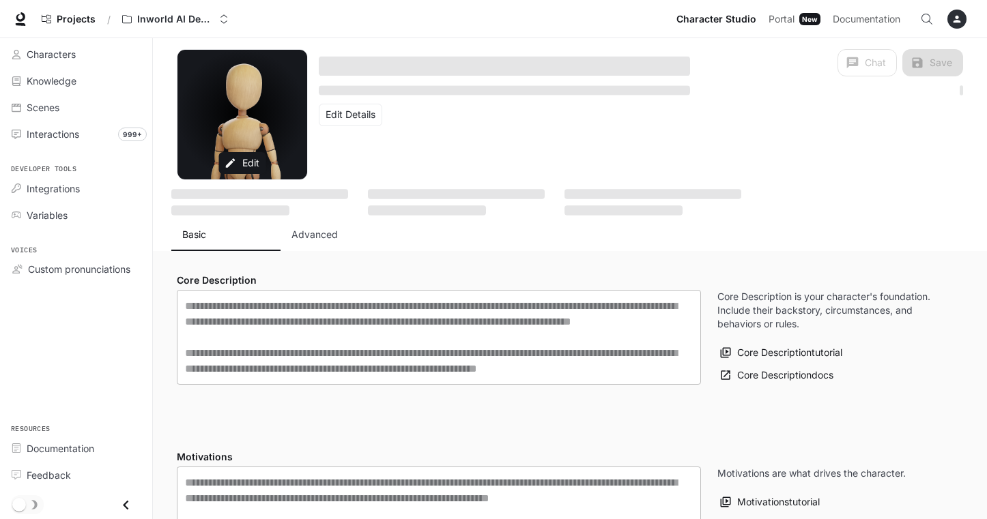
type input "********"
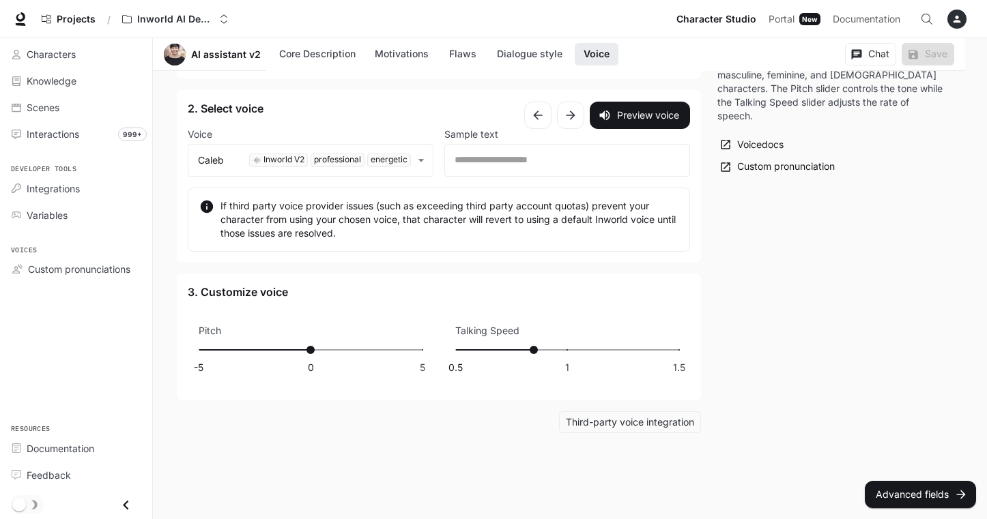
scroll to position [1765, 0]
click at [63, 81] on span "Knowledge" at bounding box center [52, 81] width 50 height 14
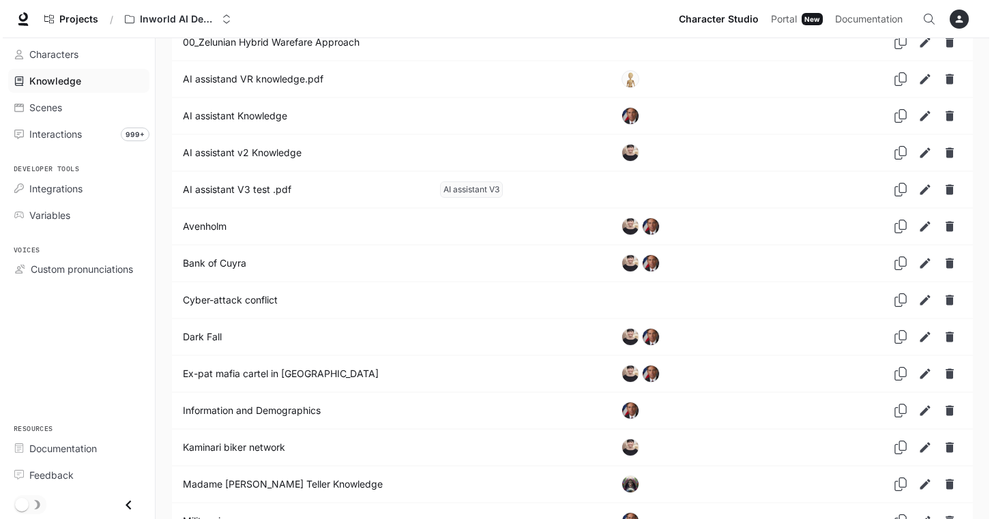
scroll to position [104, 0]
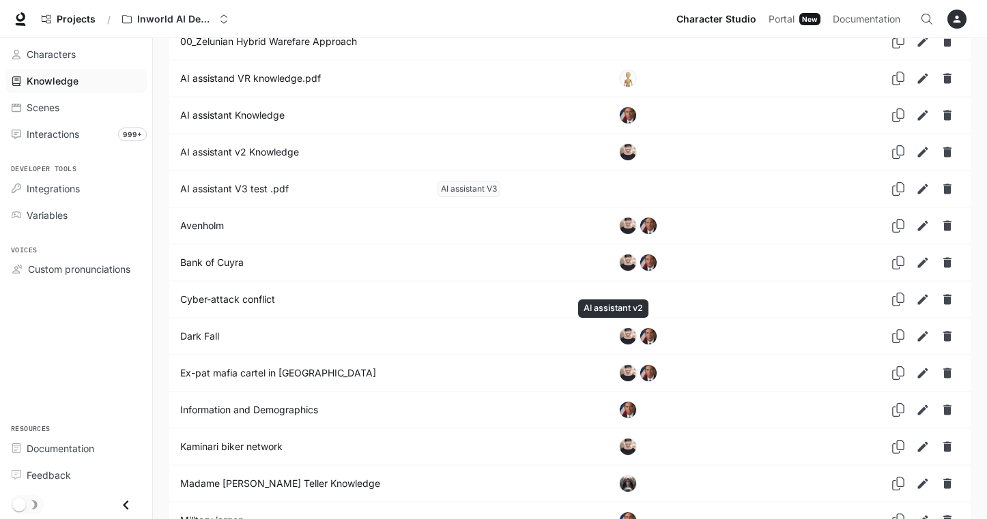
click at [620, 335] on img "AI assistant v2" at bounding box center [628, 336] width 16 height 16
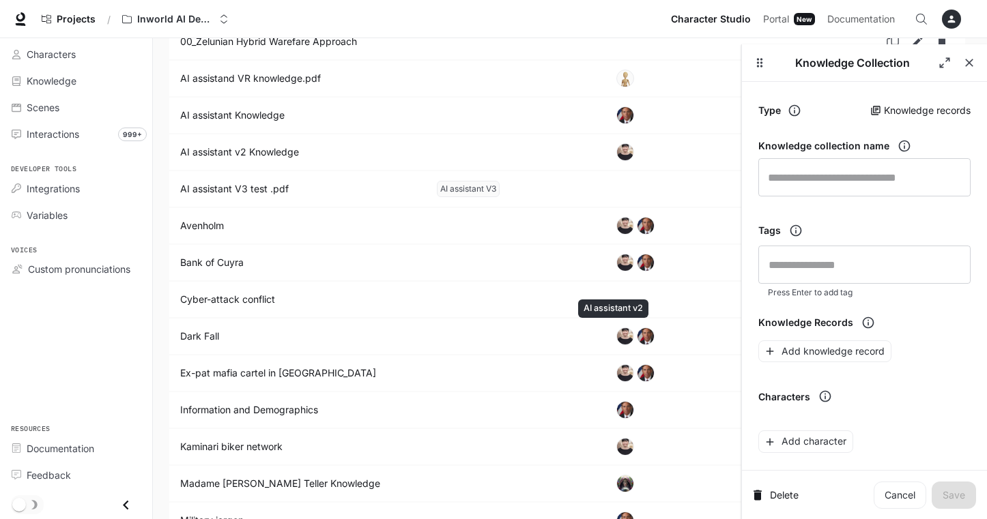
type input "*********"
